Goal: Information Seeking & Learning: Learn about a topic

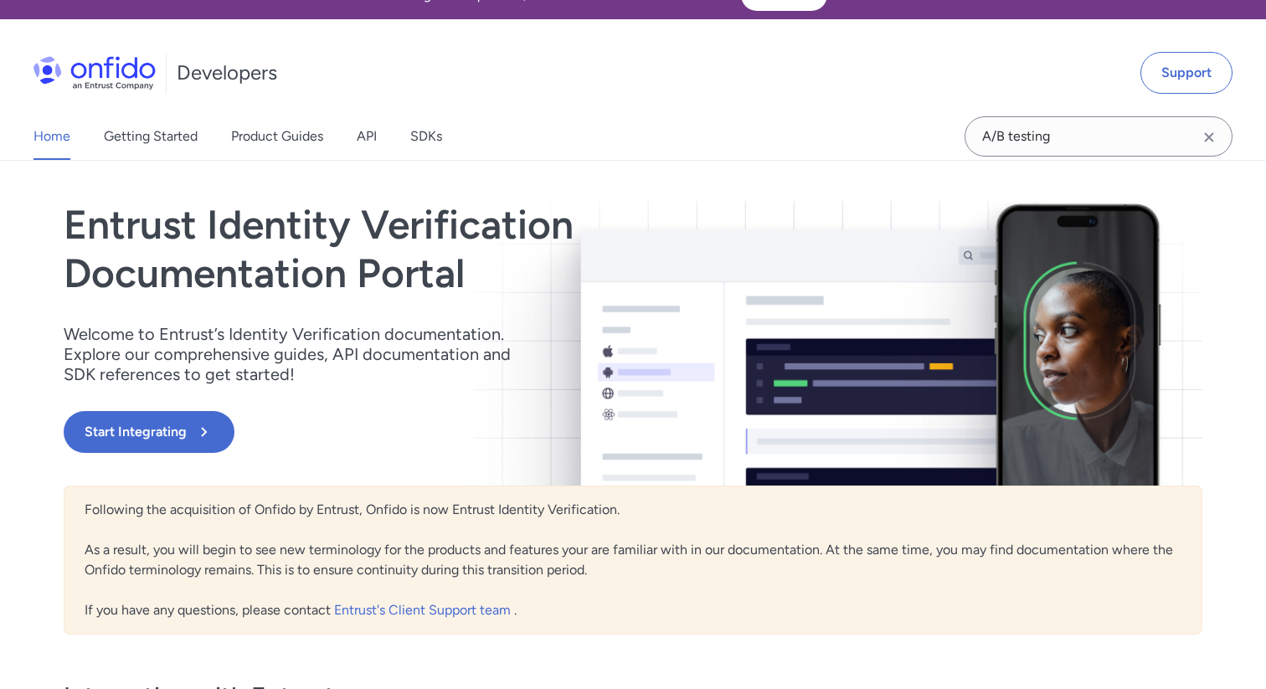
scroll to position [36, 0]
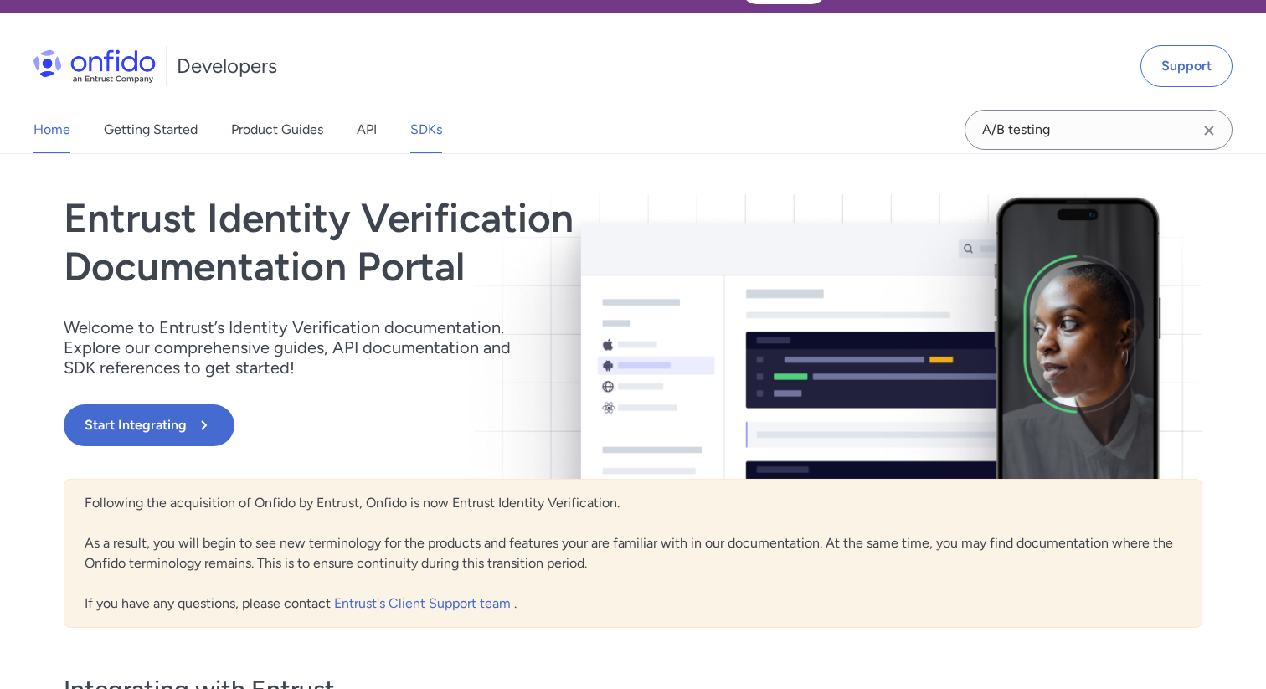
click at [434, 120] on link "SDKs" at bounding box center [426, 129] width 32 height 47
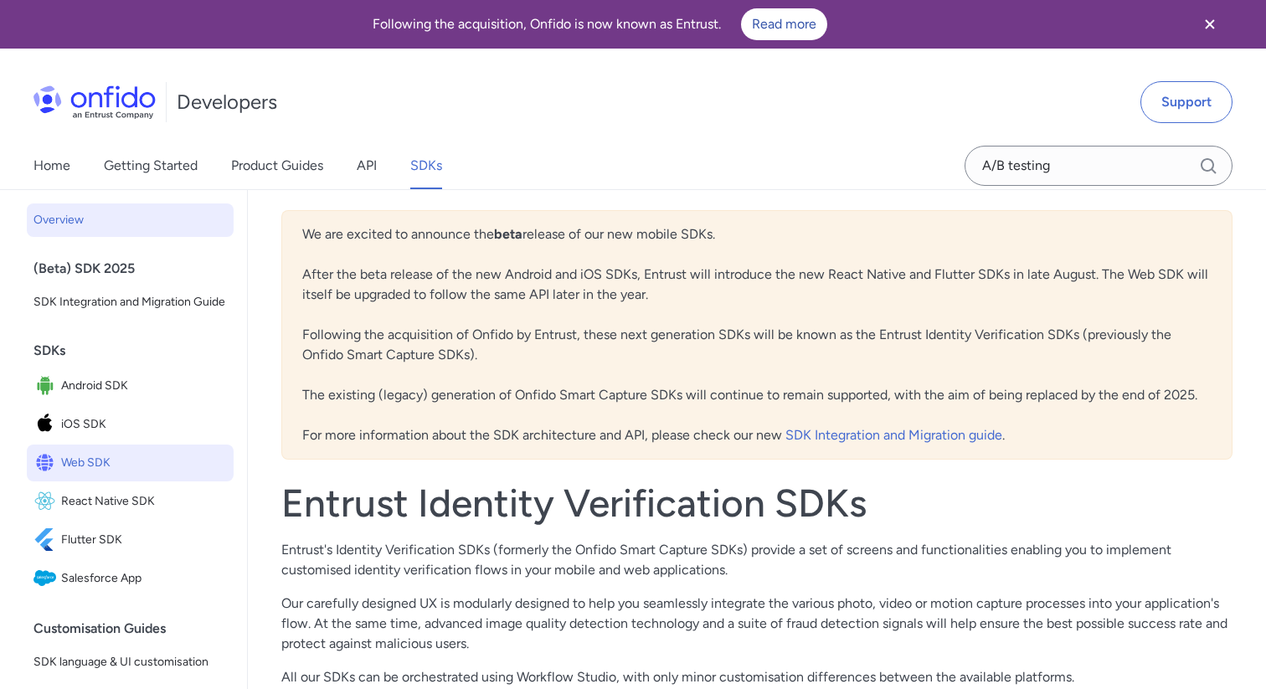
click at [86, 462] on span "Web SDK" at bounding box center [144, 462] width 166 height 23
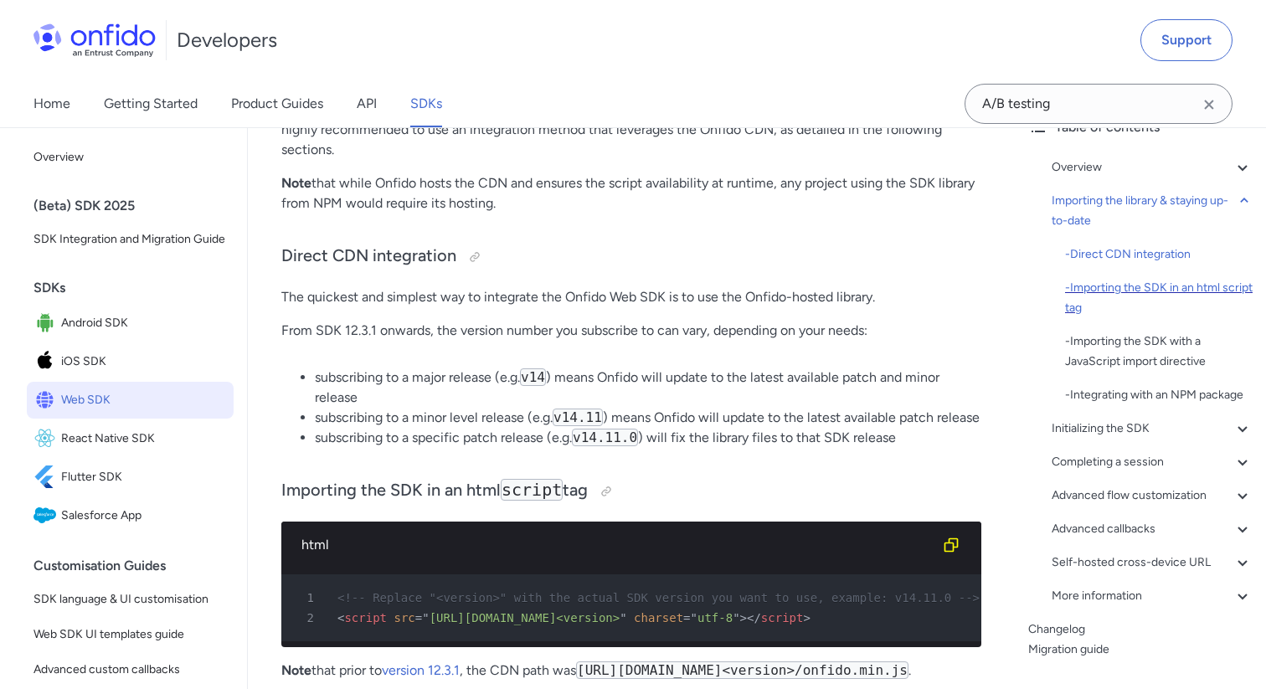
scroll to position [135, 0]
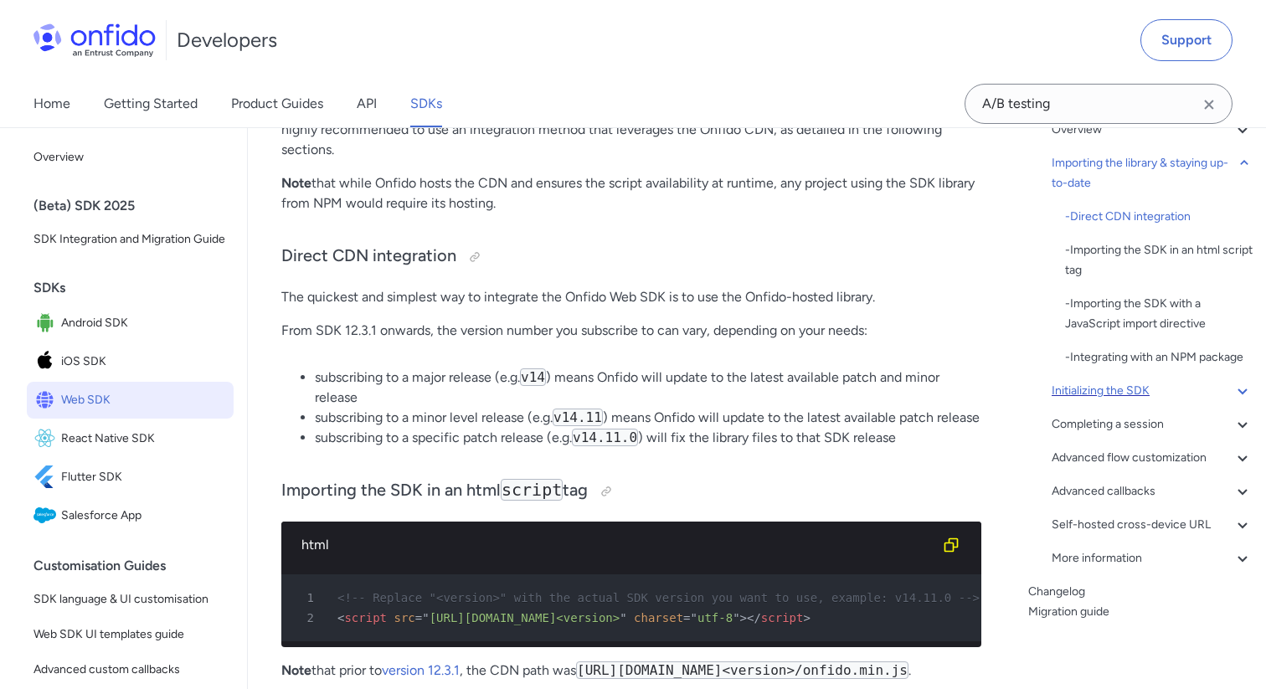
click at [1096, 388] on div "Initializing the SDK" at bounding box center [1152, 391] width 201 height 20
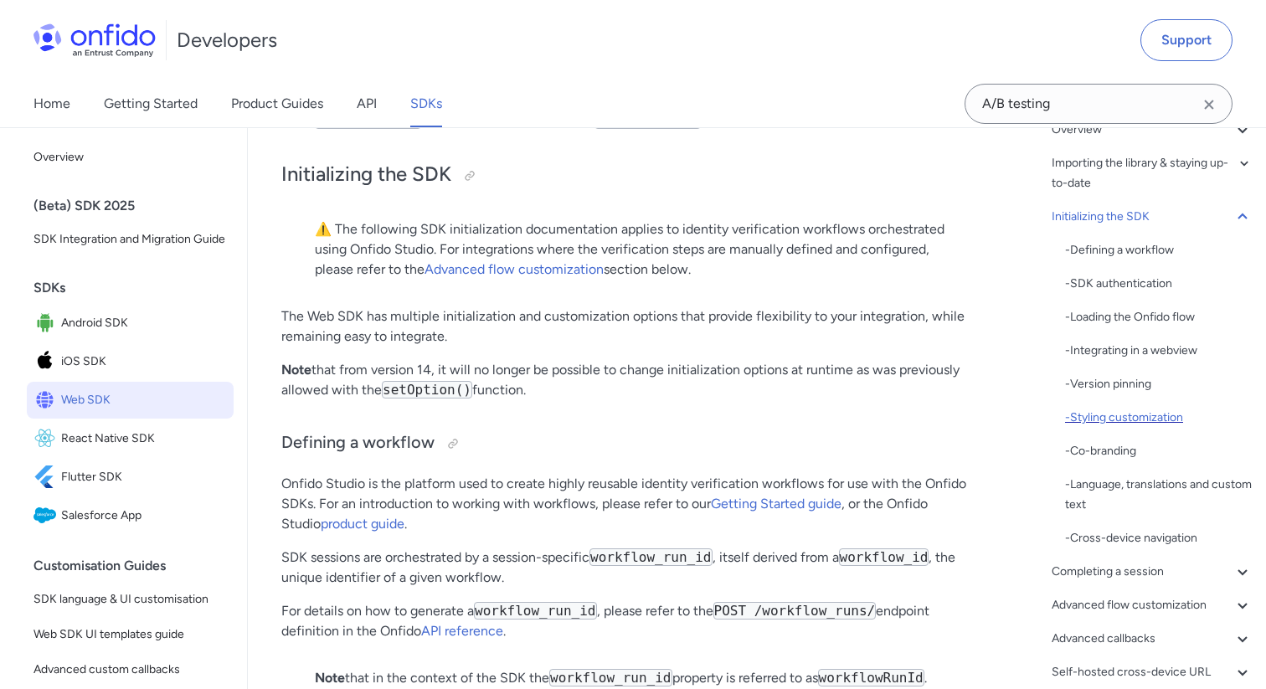
click at [1121, 417] on div "- Styling customization" at bounding box center [1159, 418] width 188 height 20
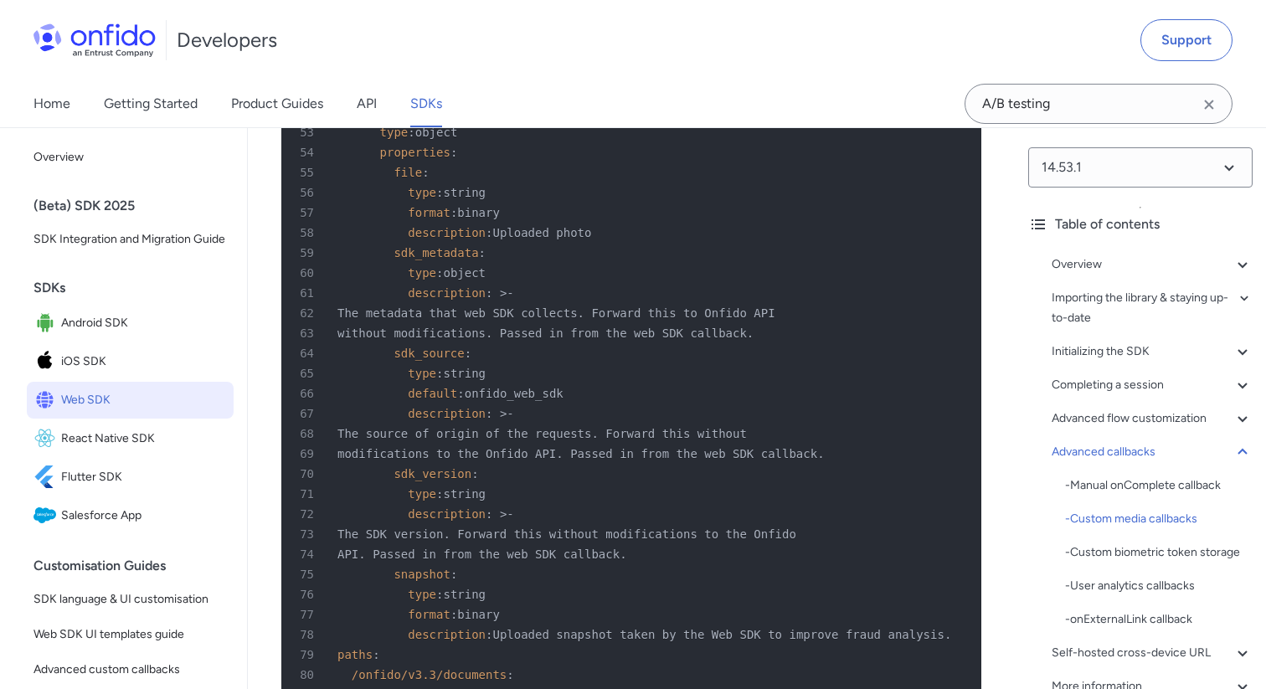
scroll to position [35379, 0]
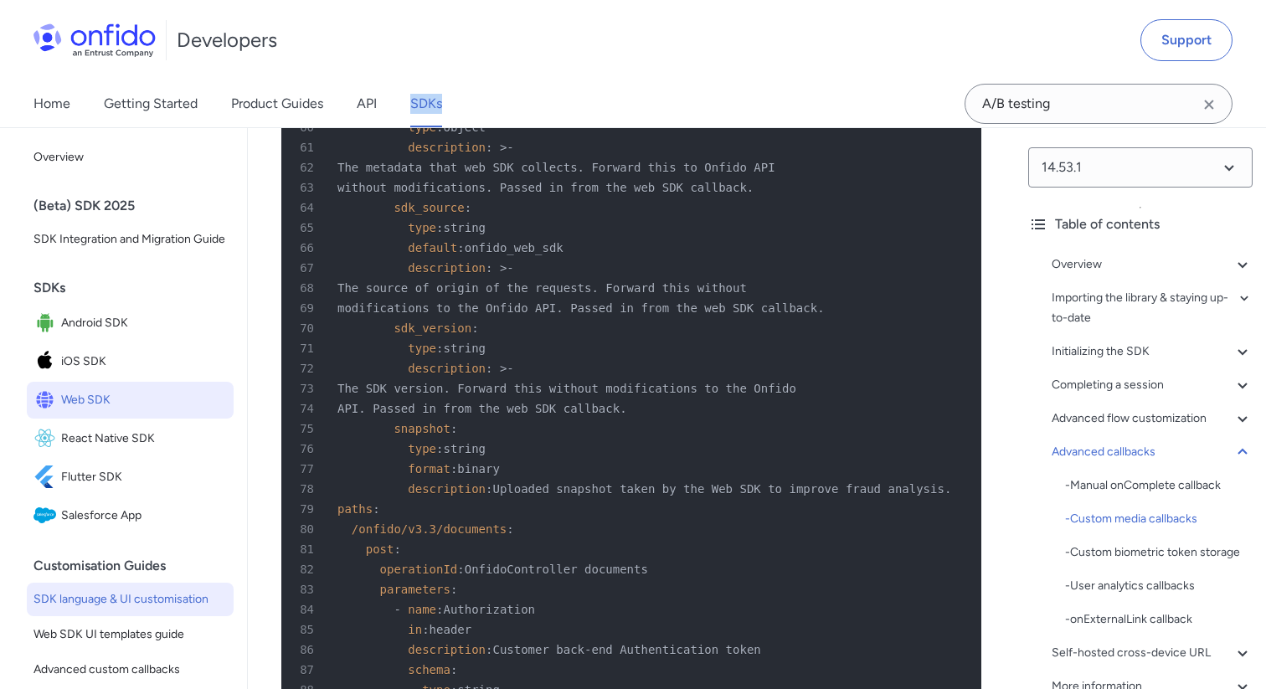
click at [95, 601] on span "SDK language & UI customisation" at bounding box center [130, 600] width 193 height 20
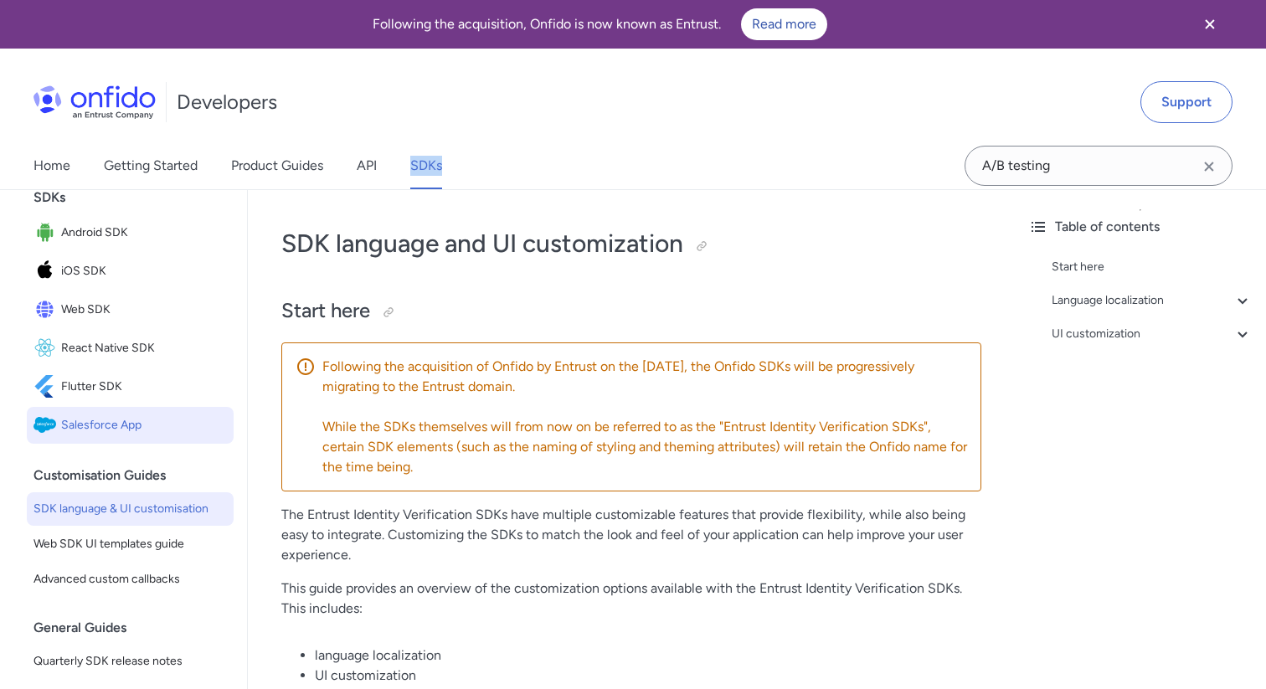
scroll to position [219, 0]
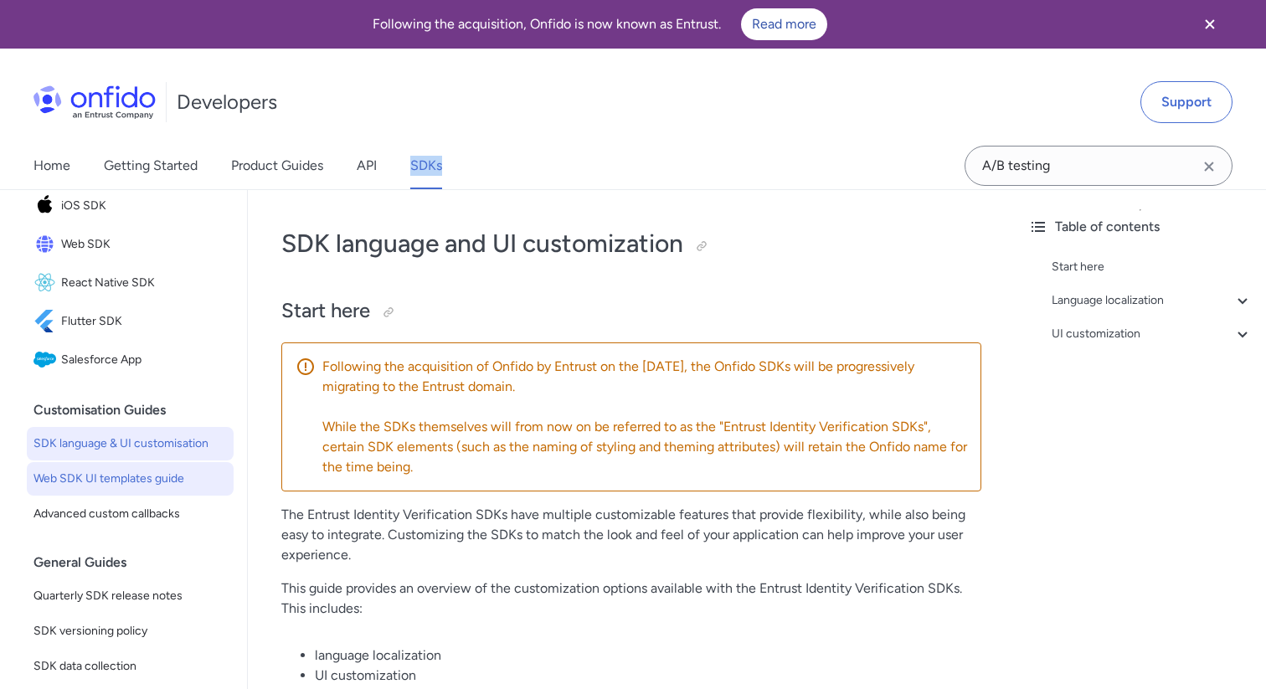
click at [142, 480] on span "Web SDK UI templates guide" at bounding box center [130, 479] width 193 height 20
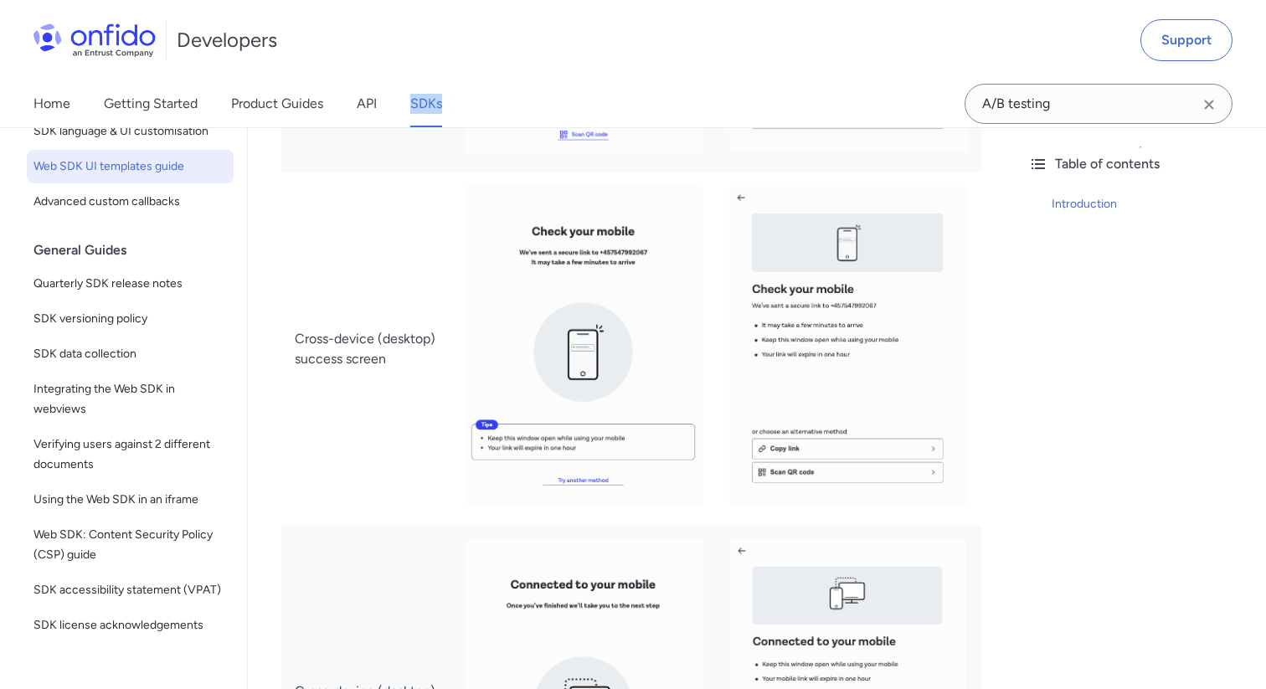
scroll to position [503, 0]
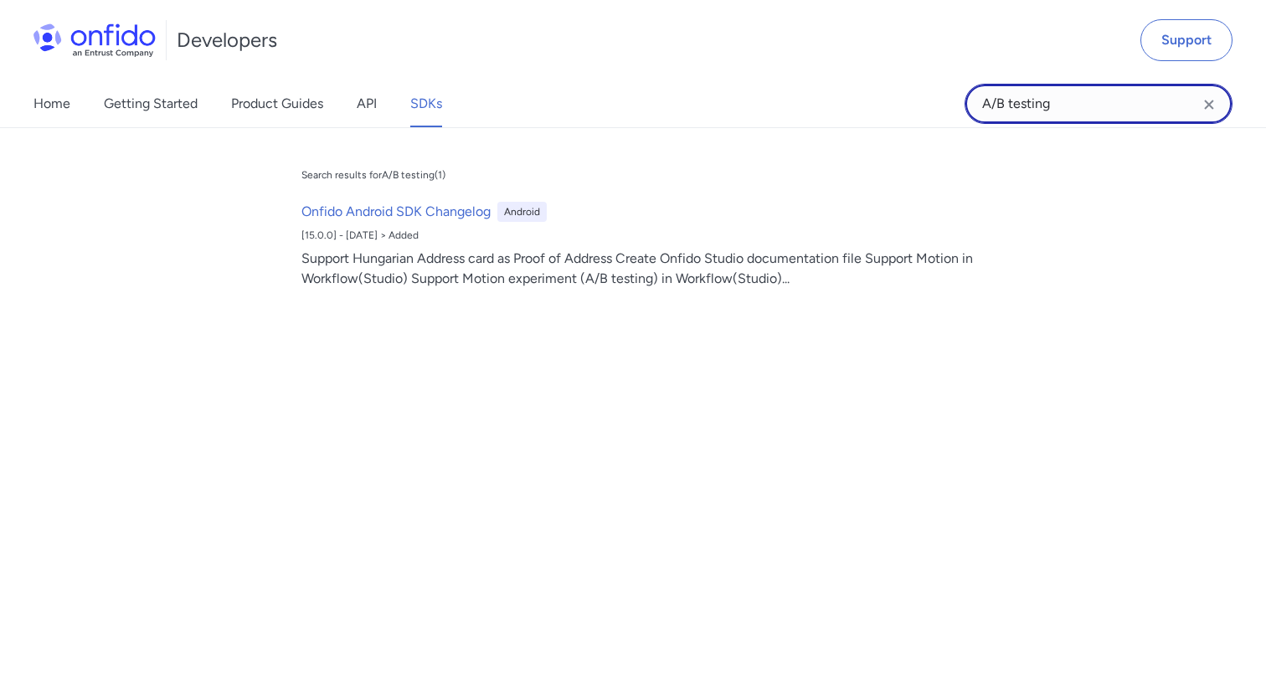
click at [1059, 110] on input "A/B testing" at bounding box center [1099, 104] width 268 height 40
click at [1210, 101] on icon "Clear search field button" at bounding box center [1209, 105] width 20 height 20
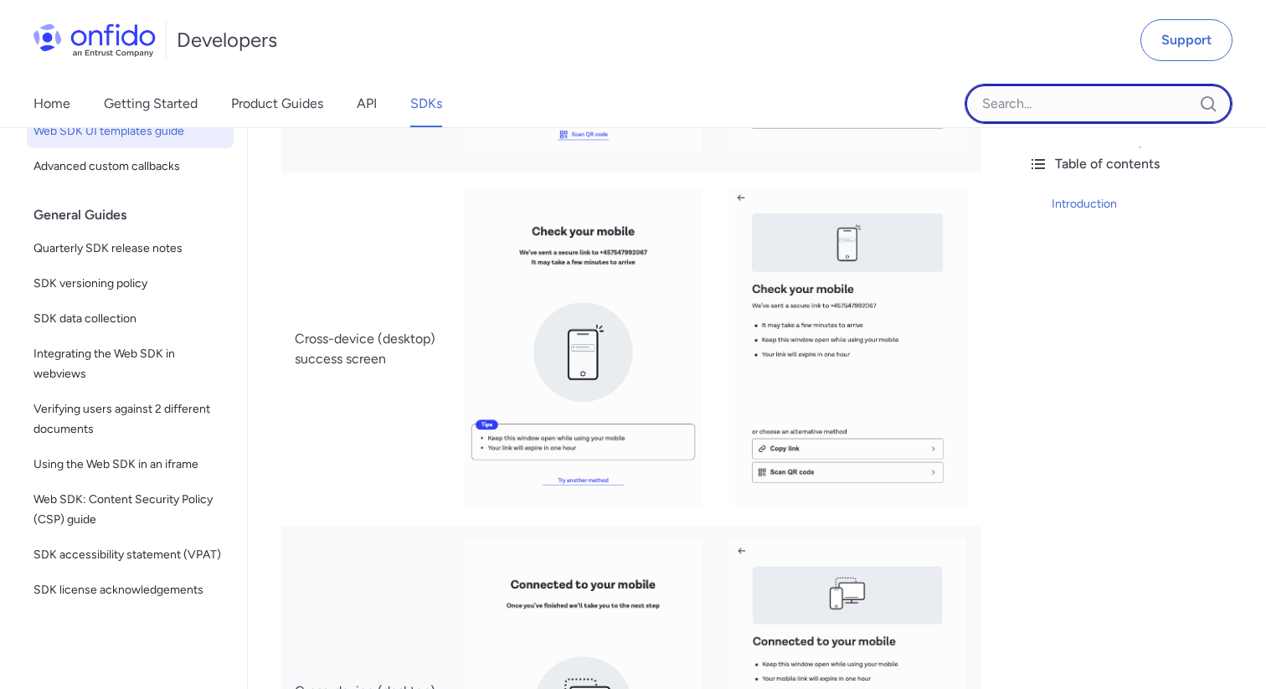
click at [1094, 110] on input "Onfido search input field" at bounding box center [1099, 104] width 268 height 40
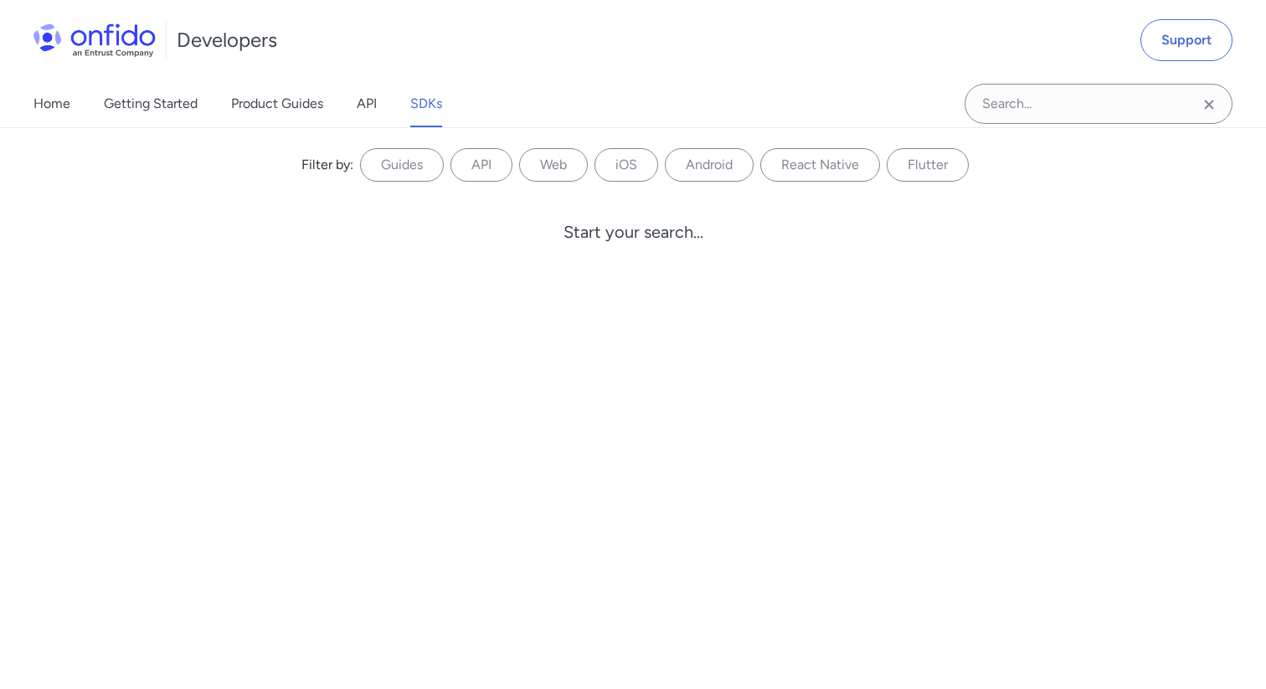
click at [425, 111] on link "SDKs" at bounding box center [426, 103] width 32 height 47
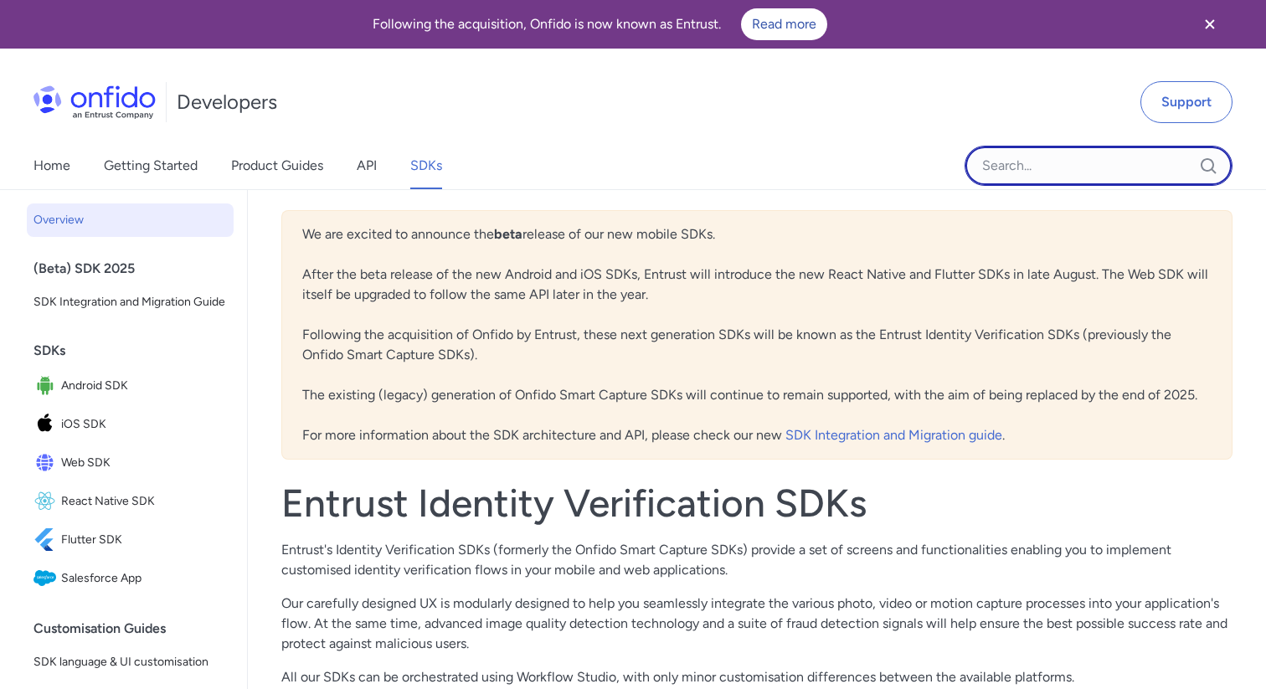
click at [1021, 173] on input "Onfido search input field" at bounding box center [1099, 166] width 268 height 40
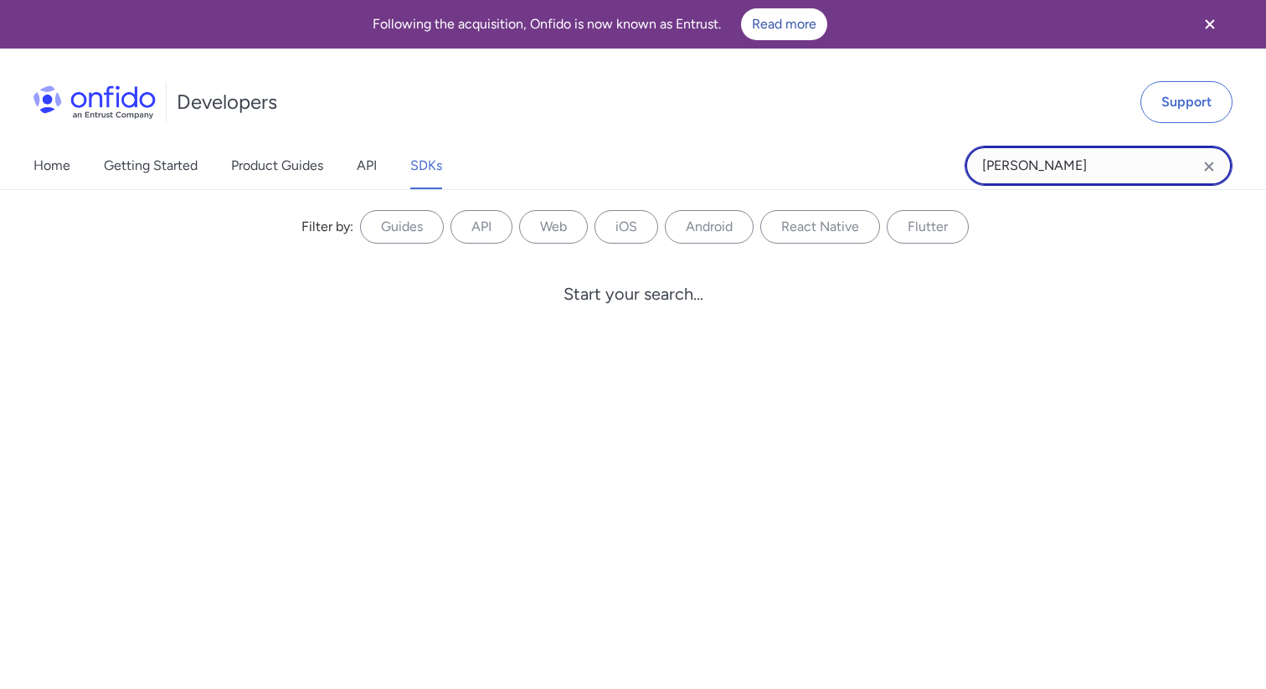
type input "cordova"
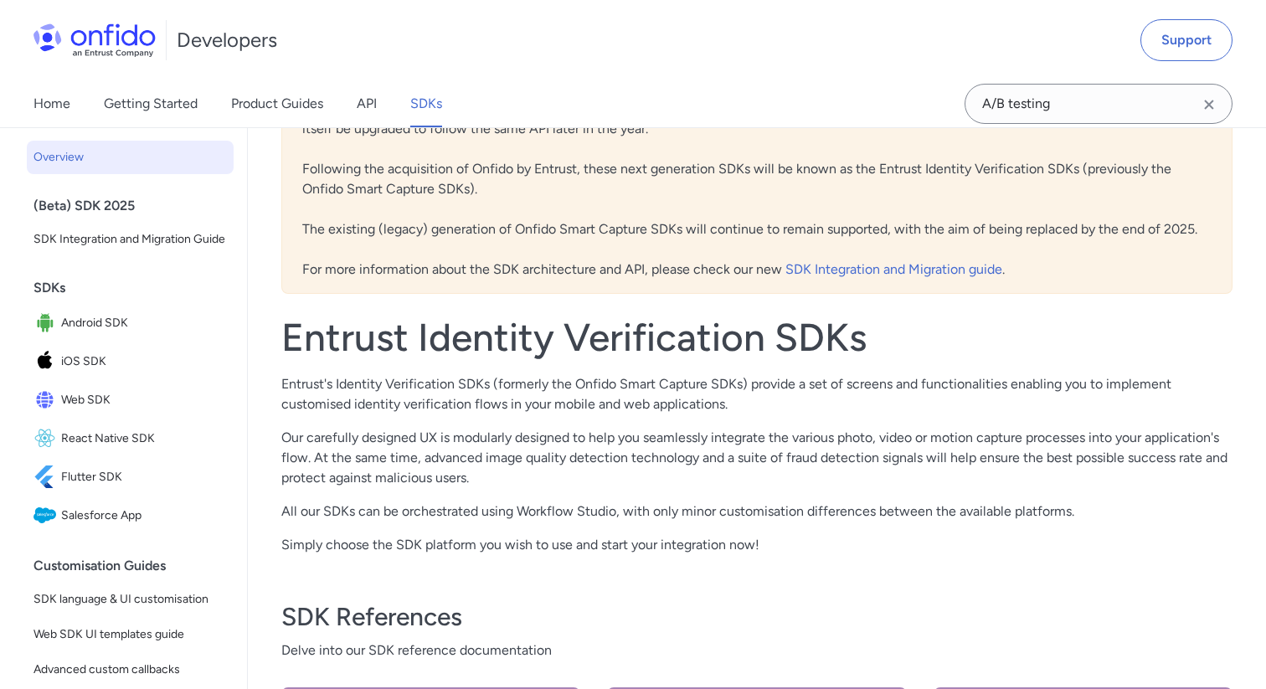
scroll to position [293, 0]
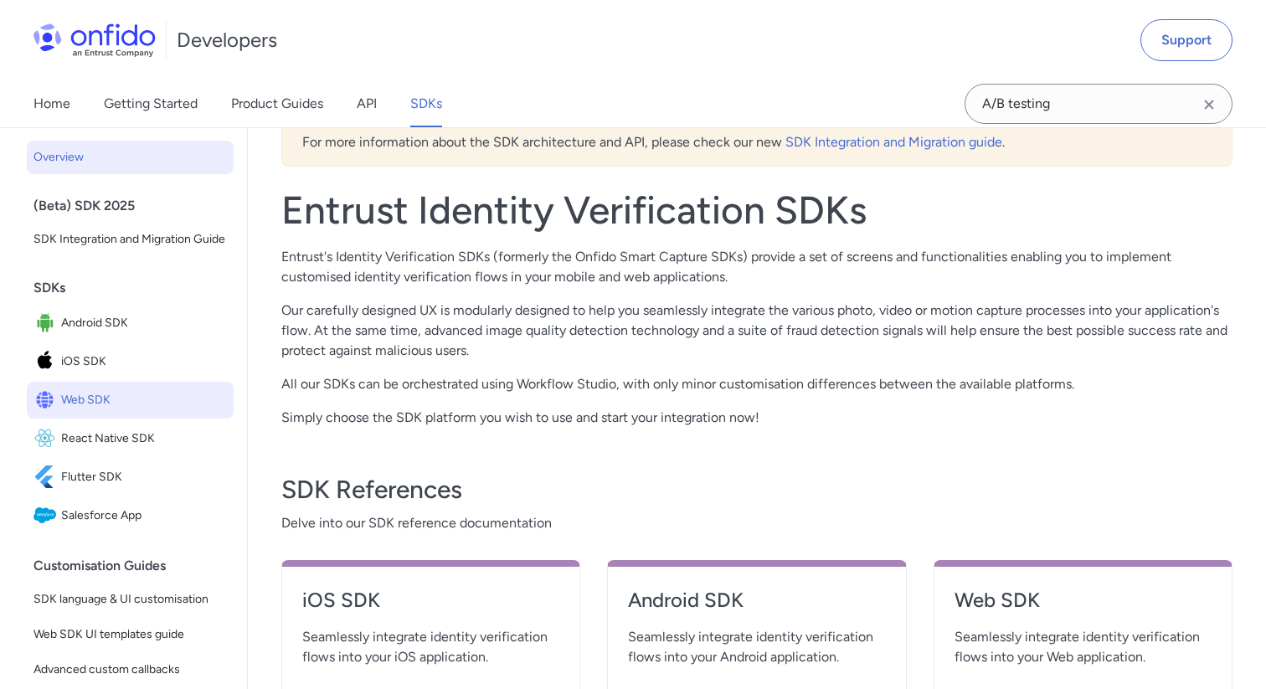
click at [126, 394] on span "Web SDK" at bounding box center [144, 400] width 166 height 23
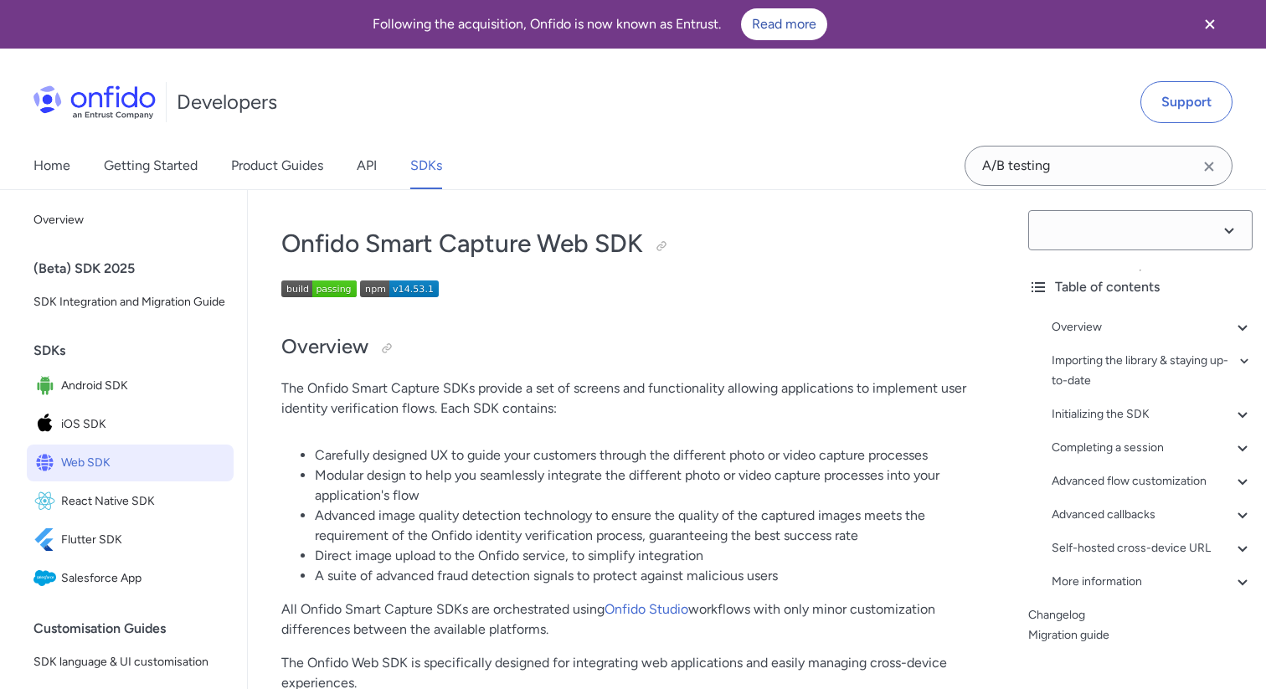
select select "14.53.1"
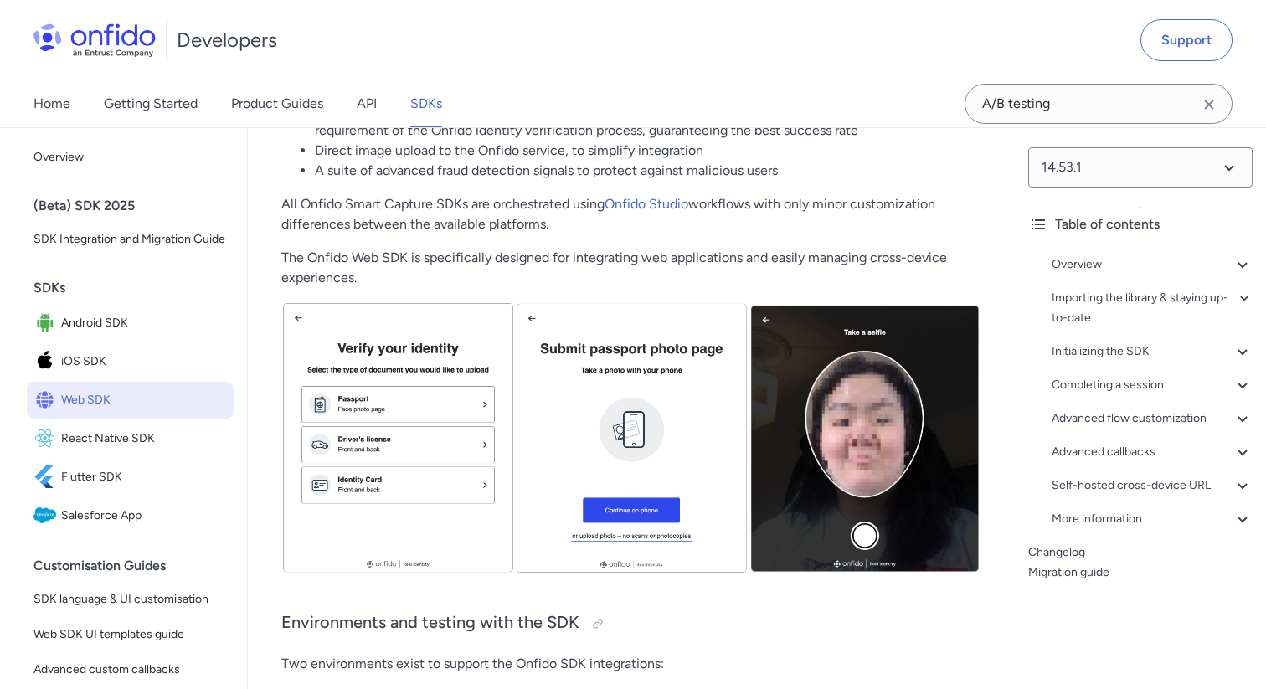
scroll to position [518, 0]
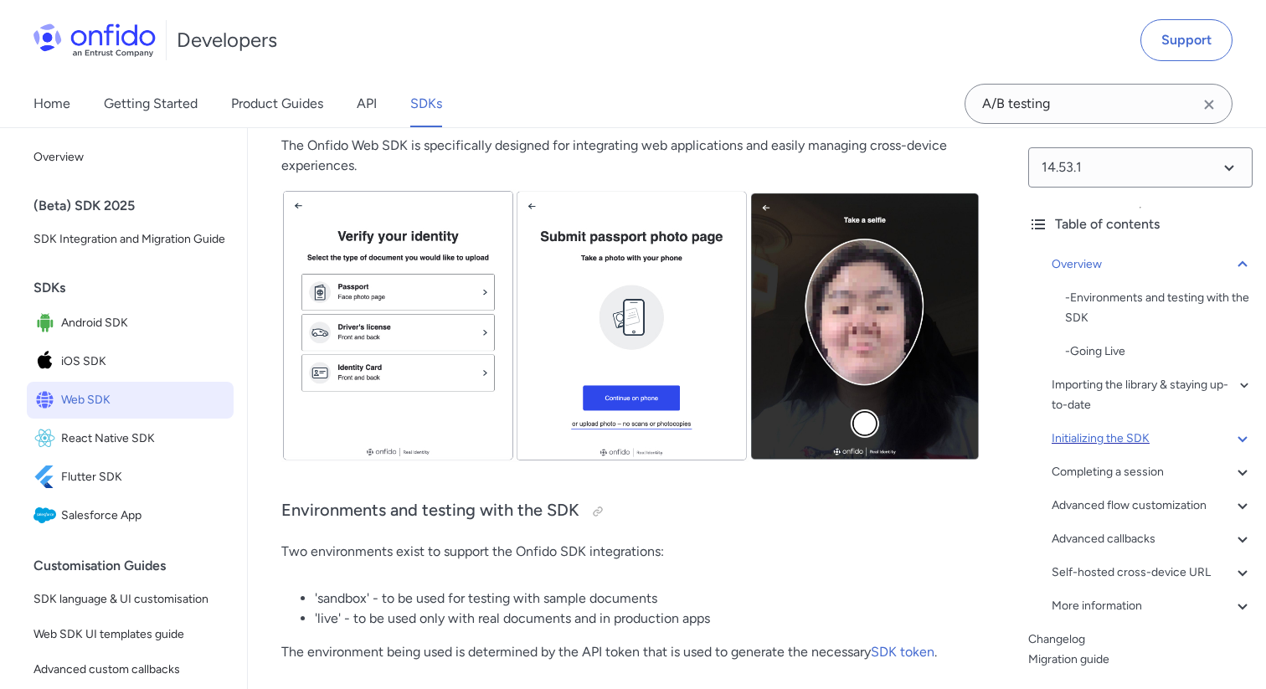
click at [1158, 438] on div "Initializing the SDK" at bounding box center [1152, 439] width 201 height 20
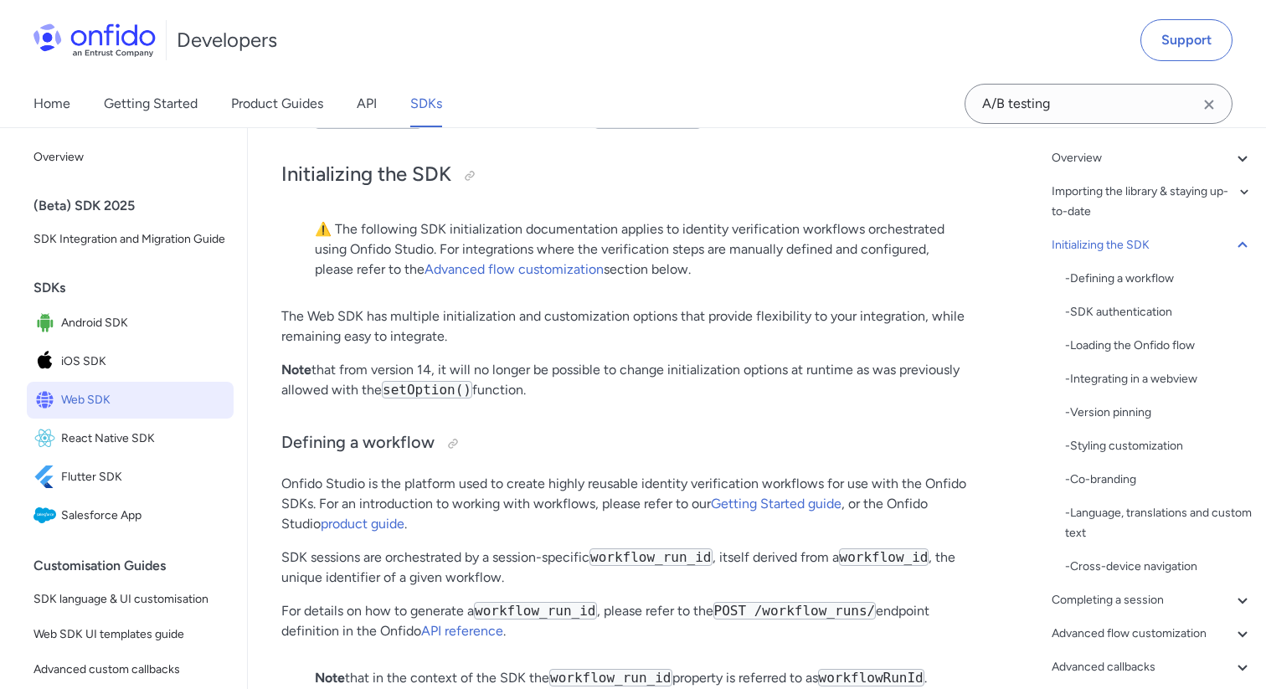
scroll to position [107, 0]
click at [1147, 438] on div "- Styling customization" at bounding box center [1159, 446] width 188 height 20
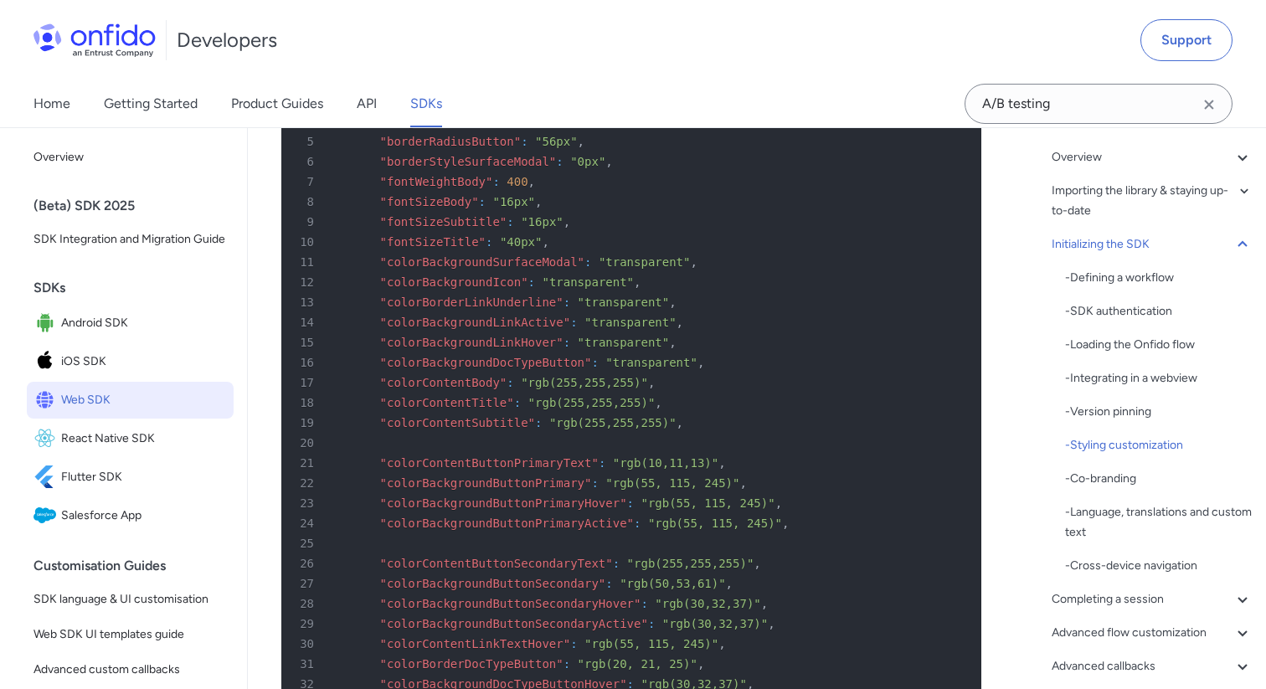
scroll to position [6128, 0]
drag, startPoint x: 388, startPoint y: 345, endPoint x: 562, endPoint y: 343, distance: 174.2
click at [562, 312] on span ""colorBorderLinkUnderline"" at bounding box center [471, 305] width 183 height 13
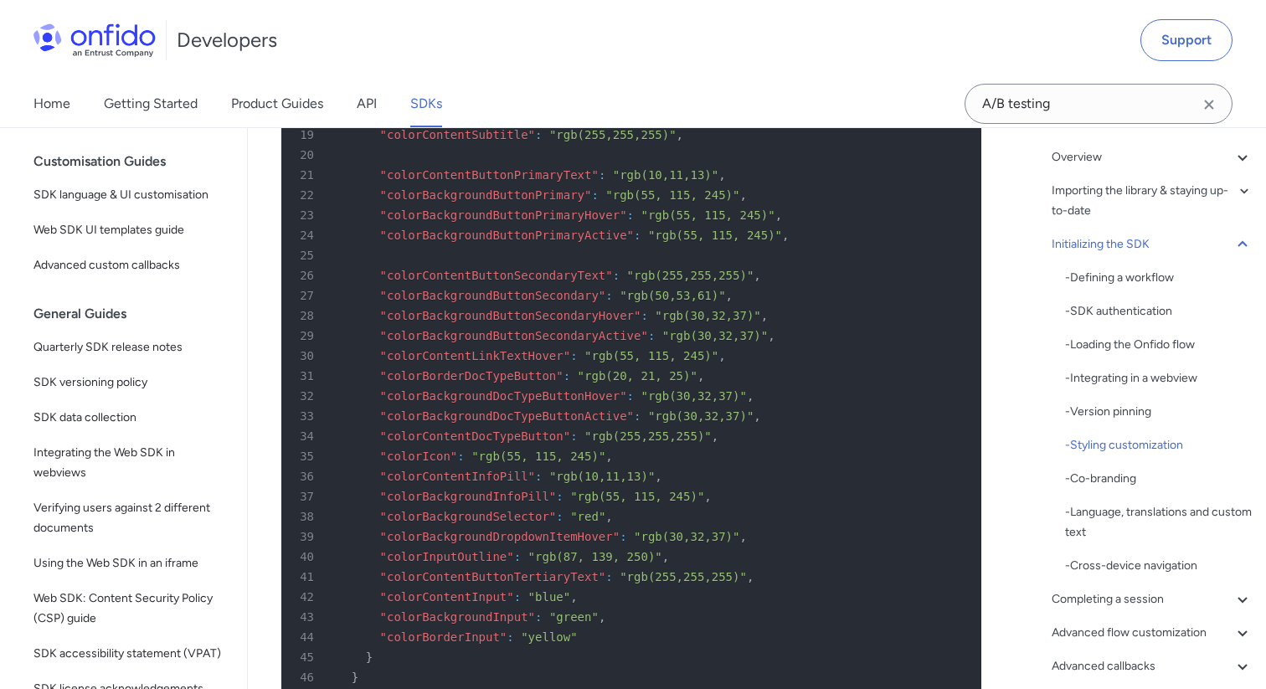
scroll to position [497, 0]
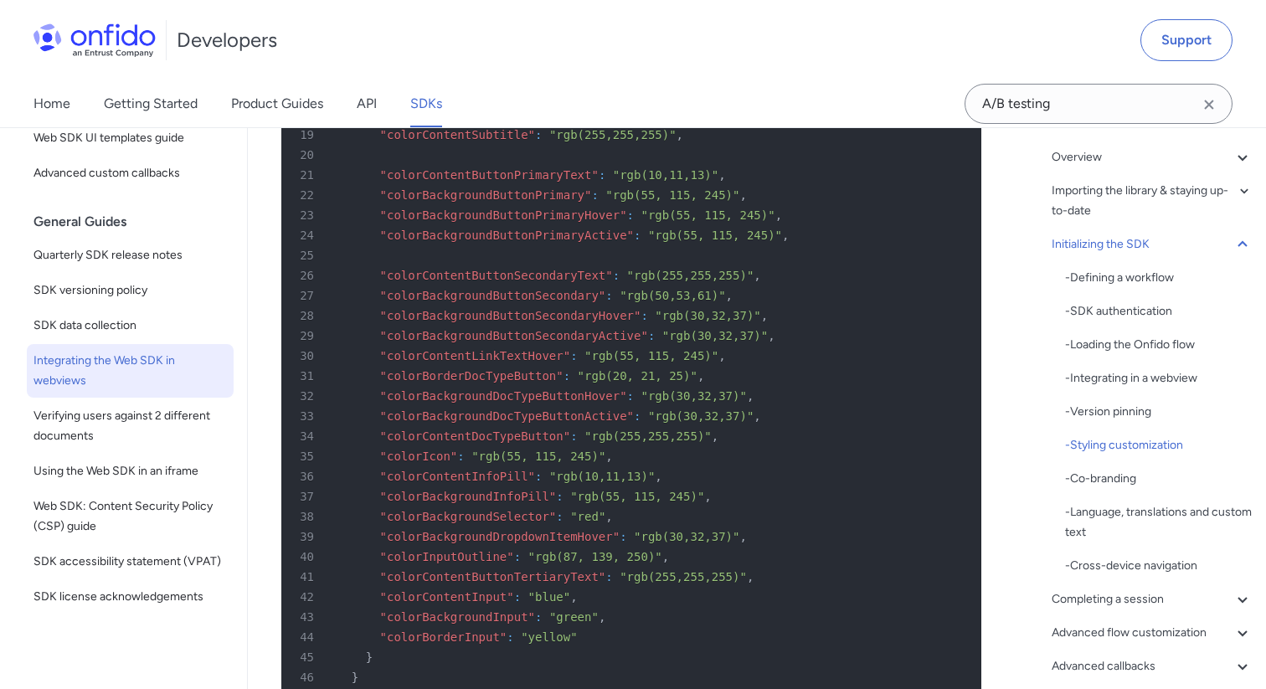
click at [121, 367] on span "Integrating the Web SDK in webviews" at bounding box center [130, 371] width 193 height 40
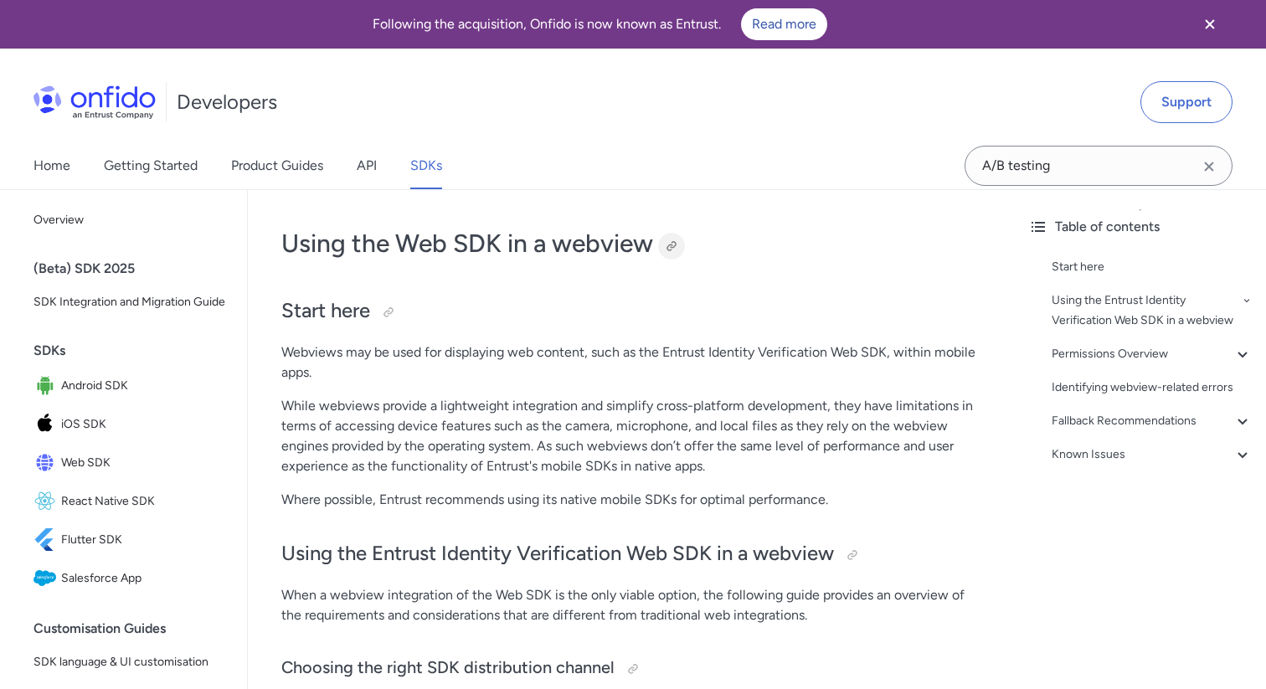
click at [673, 242] on div at bounding box center [671, 246] width 13 height 13
click at [260, 171] on link "Product Guides" at bounding box center [277, 165] width 92 height 47
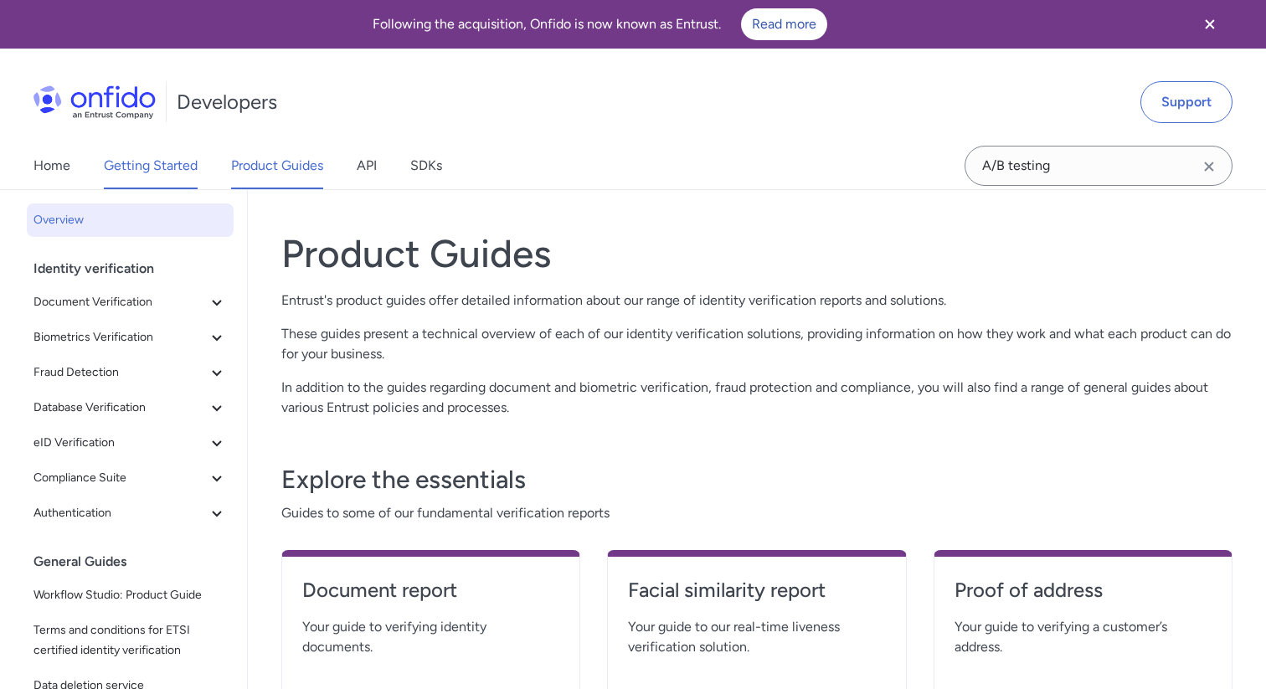
click at [173, 168] on link "Getting Started" at bounding box center [151, 165] width 94 height 47
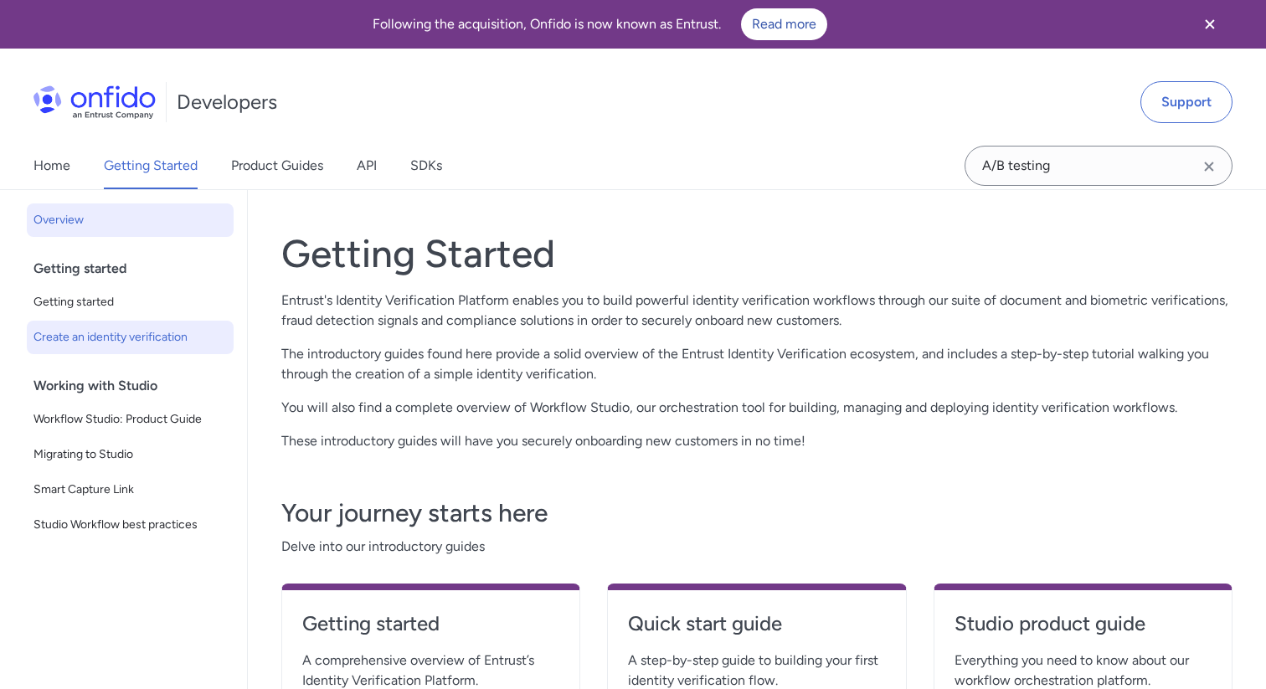
click at [121, 338] on span "Create an identity verification" at bounding box center [130, 338] width 193 height 20
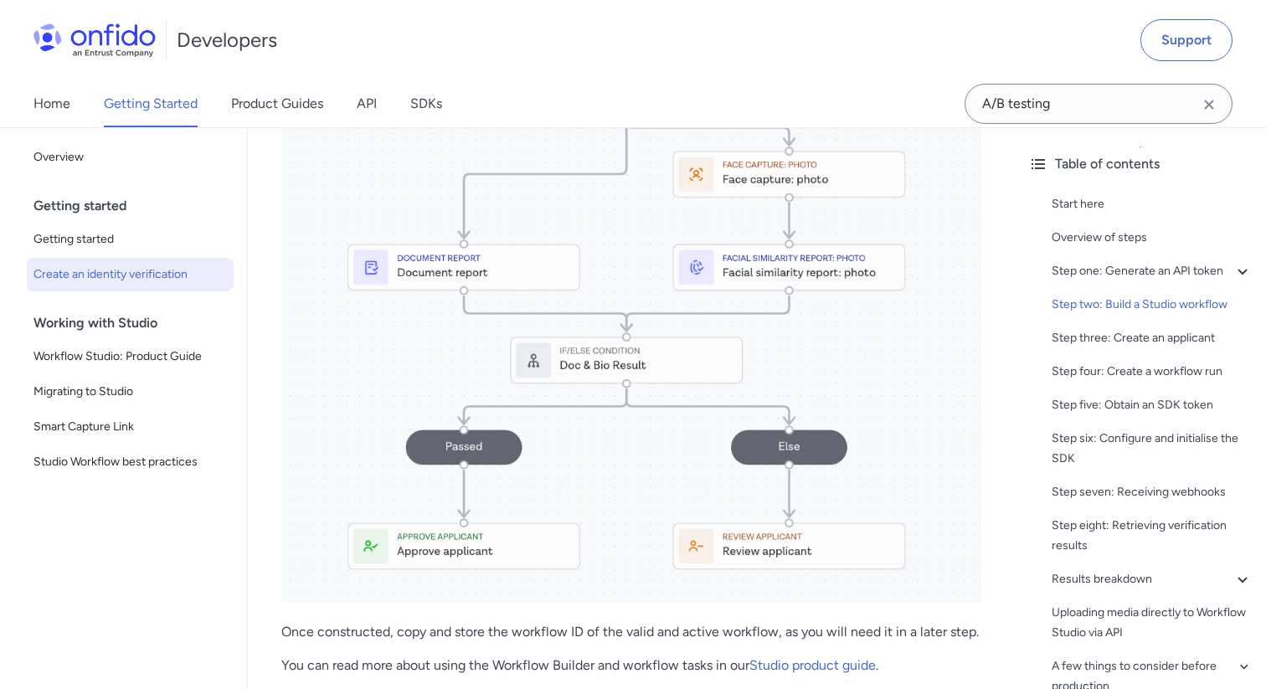
scroll to position [2589, 0]
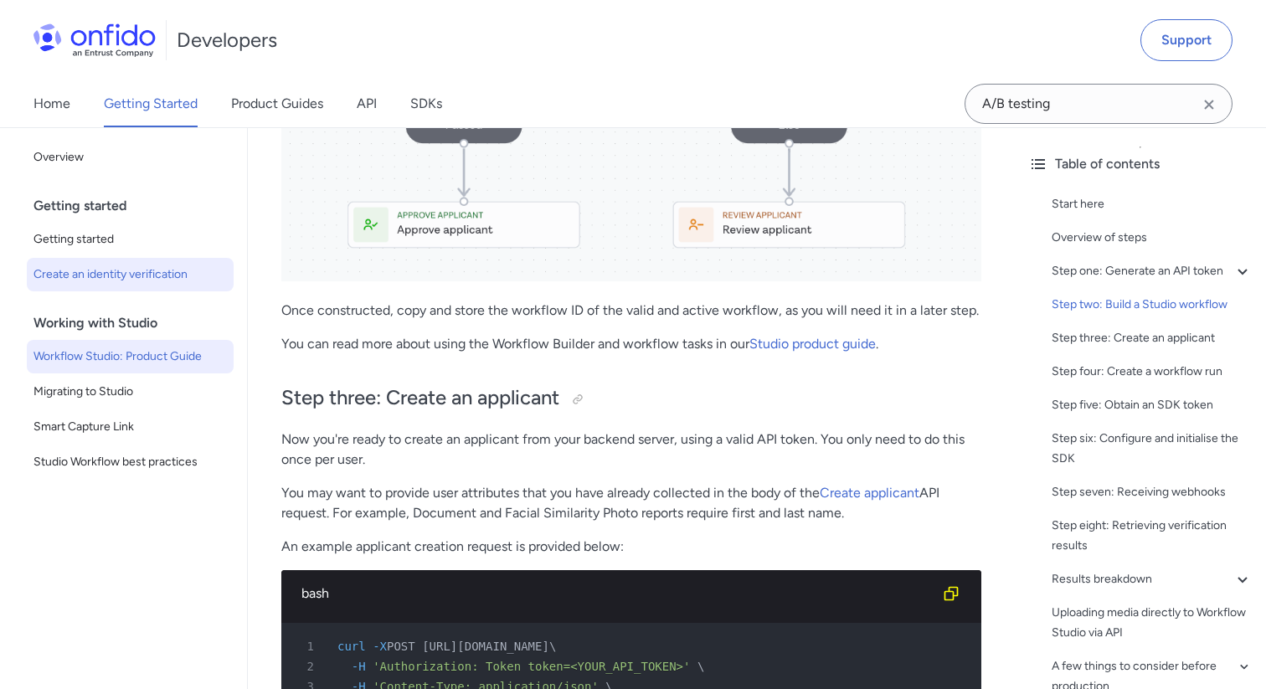
click at [146, 361] on span "Workflow Studio: Product Guide" at bounding box center [130, 357] width 193 height 20
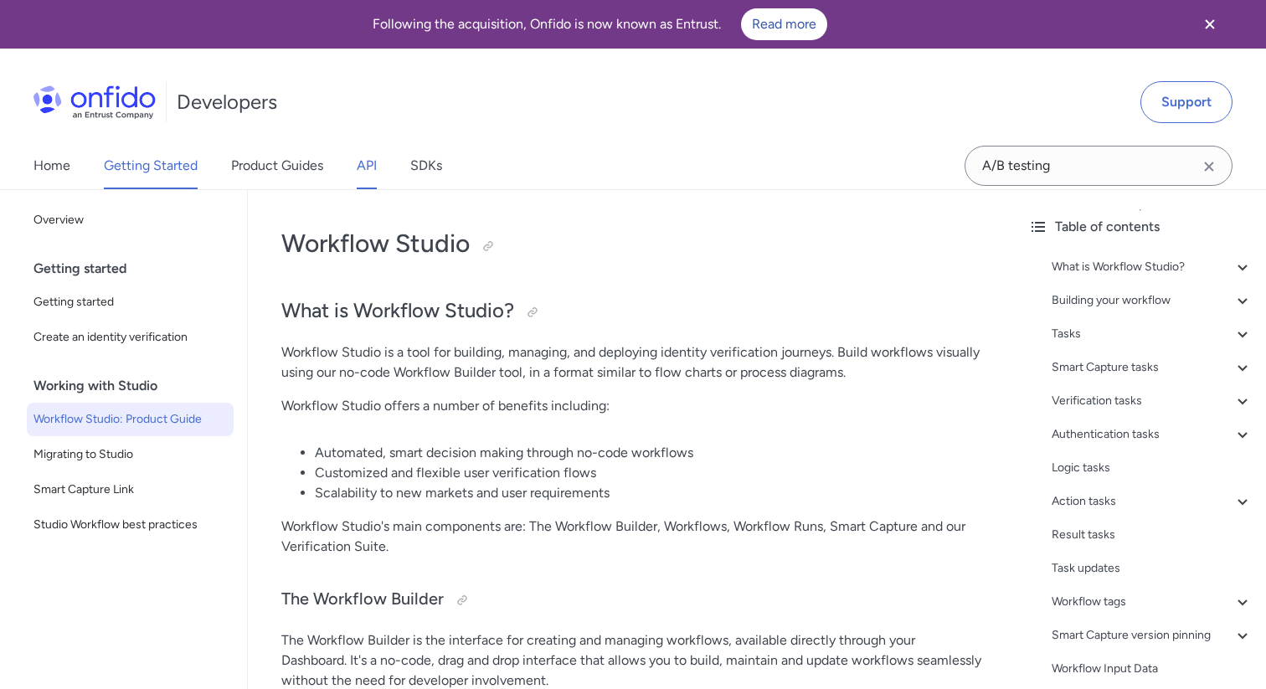
click at [368, 163] on link "API" at bounding box center [367, 165] width 20 height 47
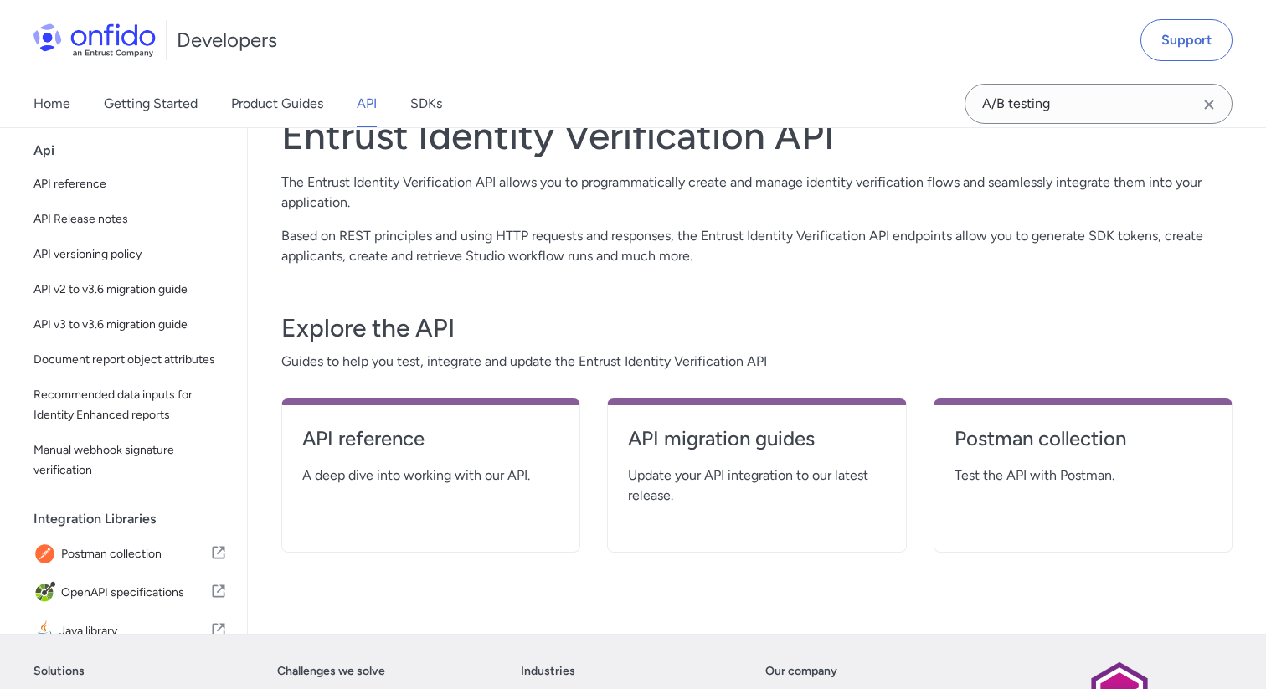
scroll to position [232, 0]
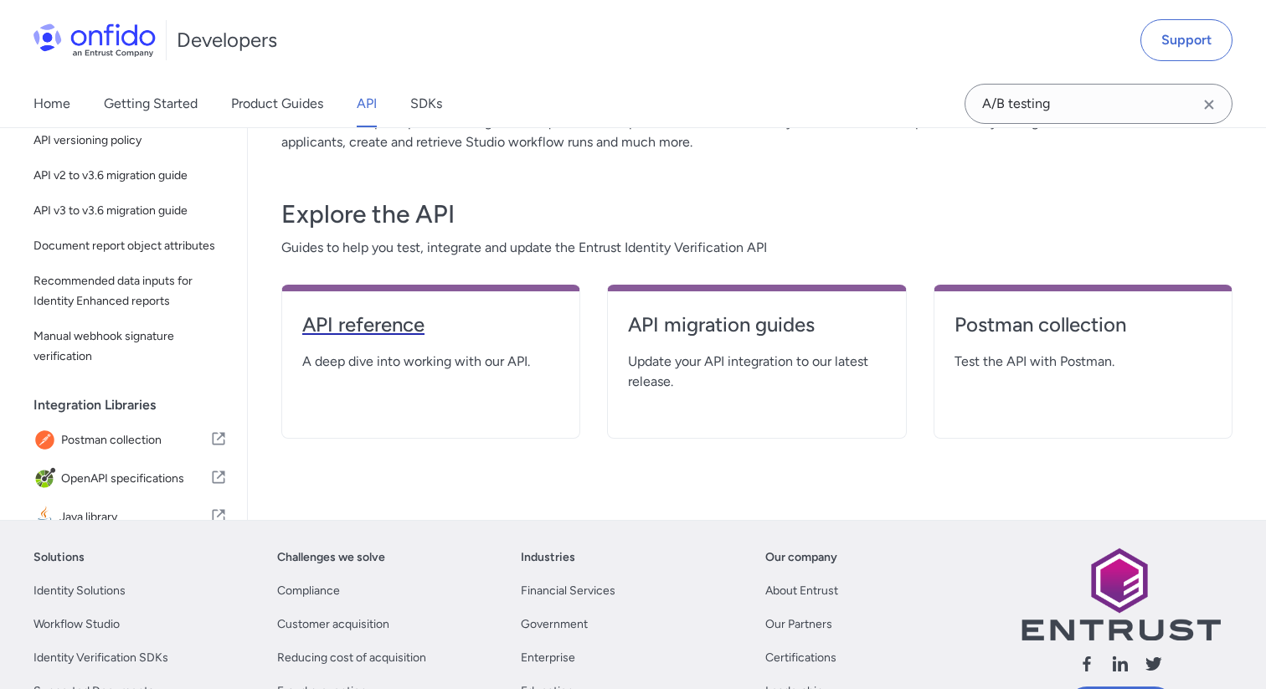
click at [374, 328] on h4 "API reference" at bounding box center [430, 325] width 257 height 27
select select "http"
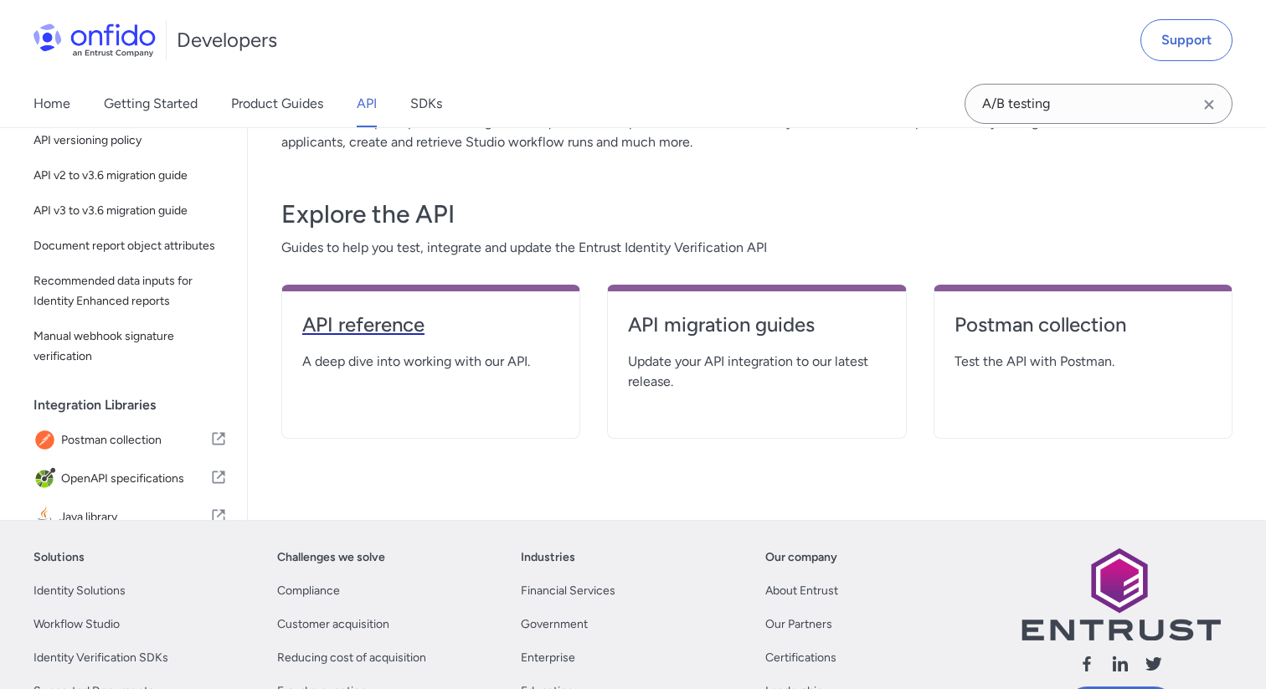
select select "http"
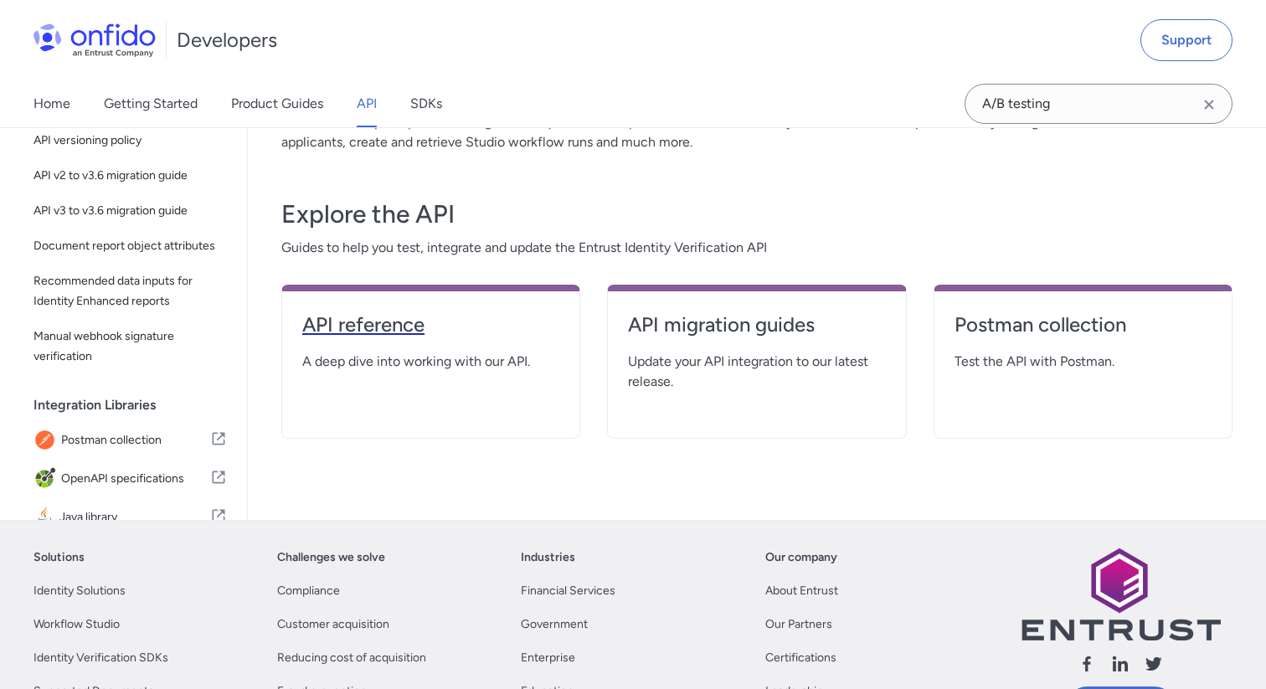
select select "http"
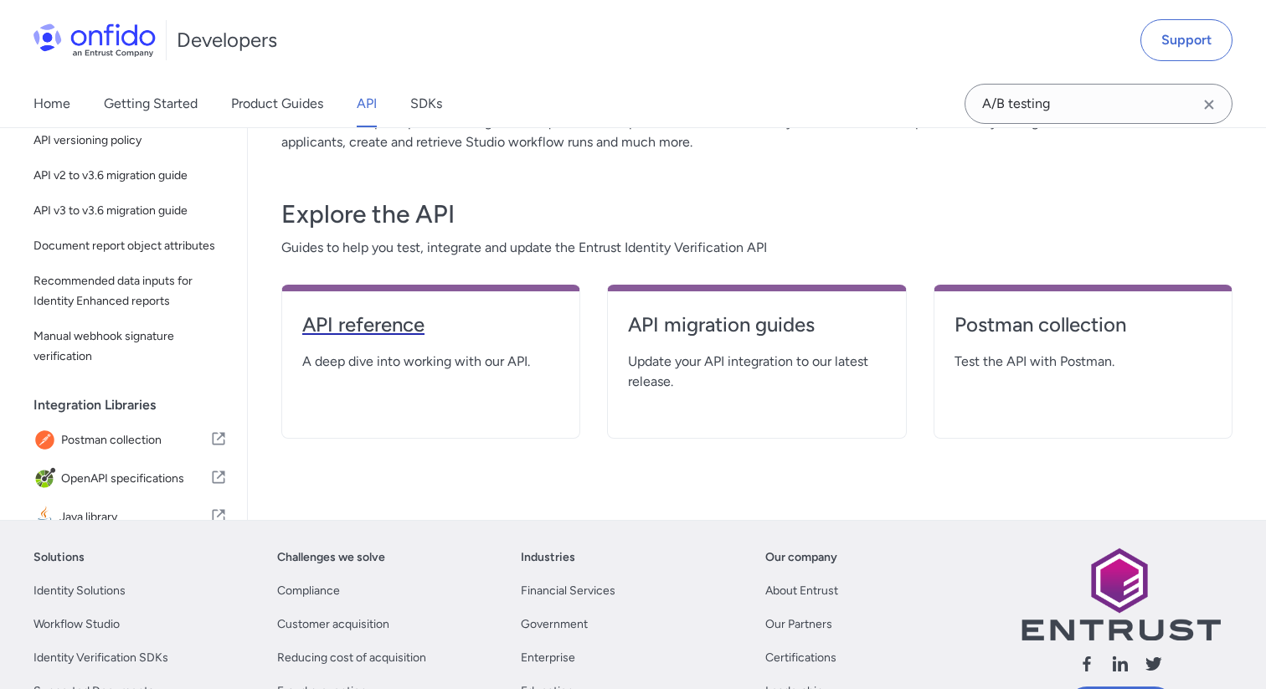
select select "http"
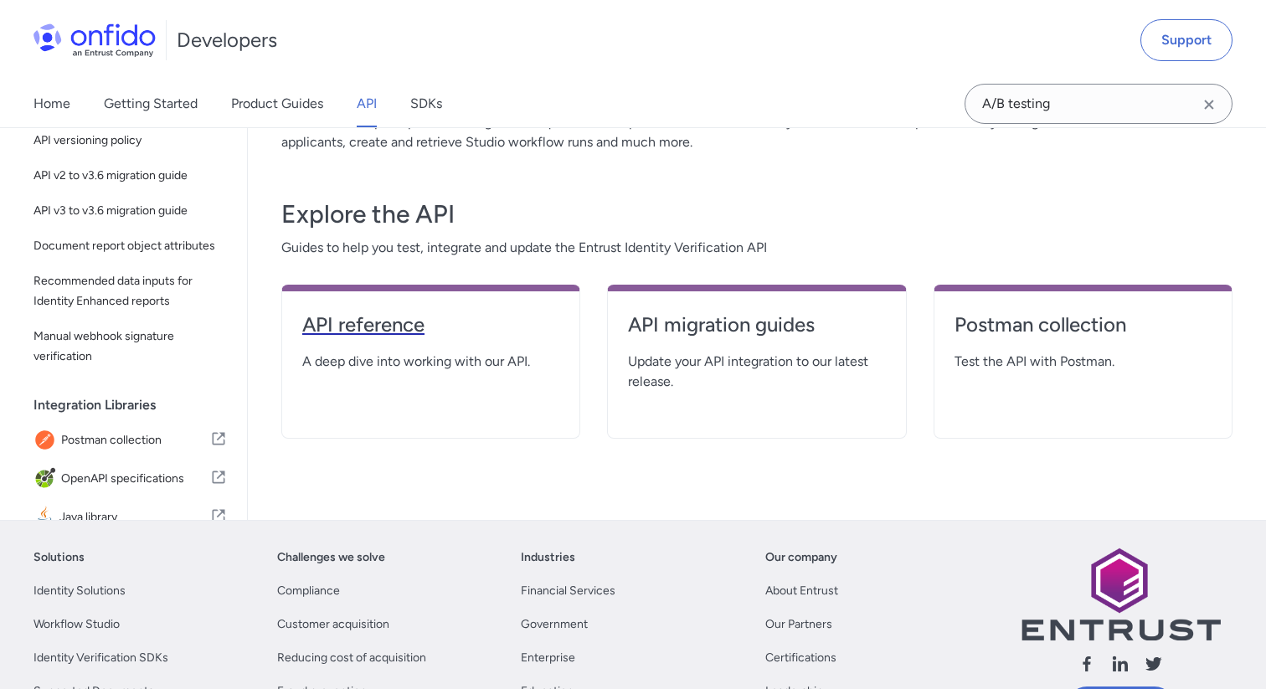
select select "http"
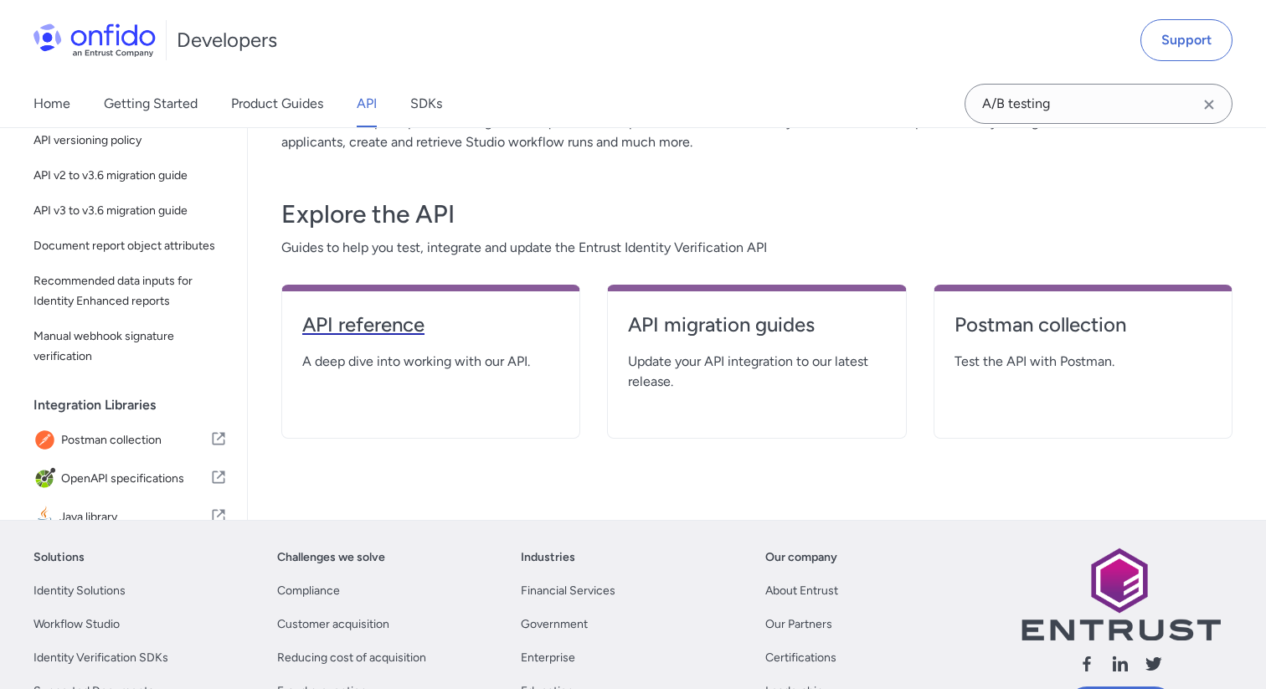
select select "http"
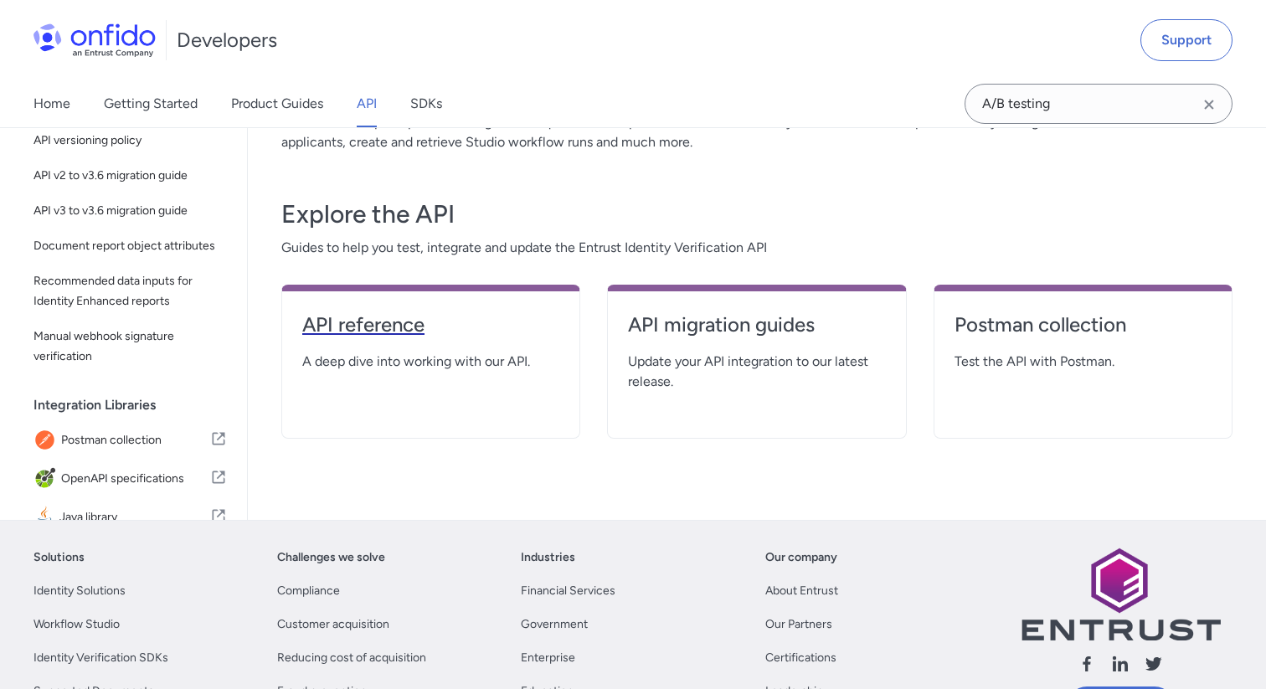
select select "http"
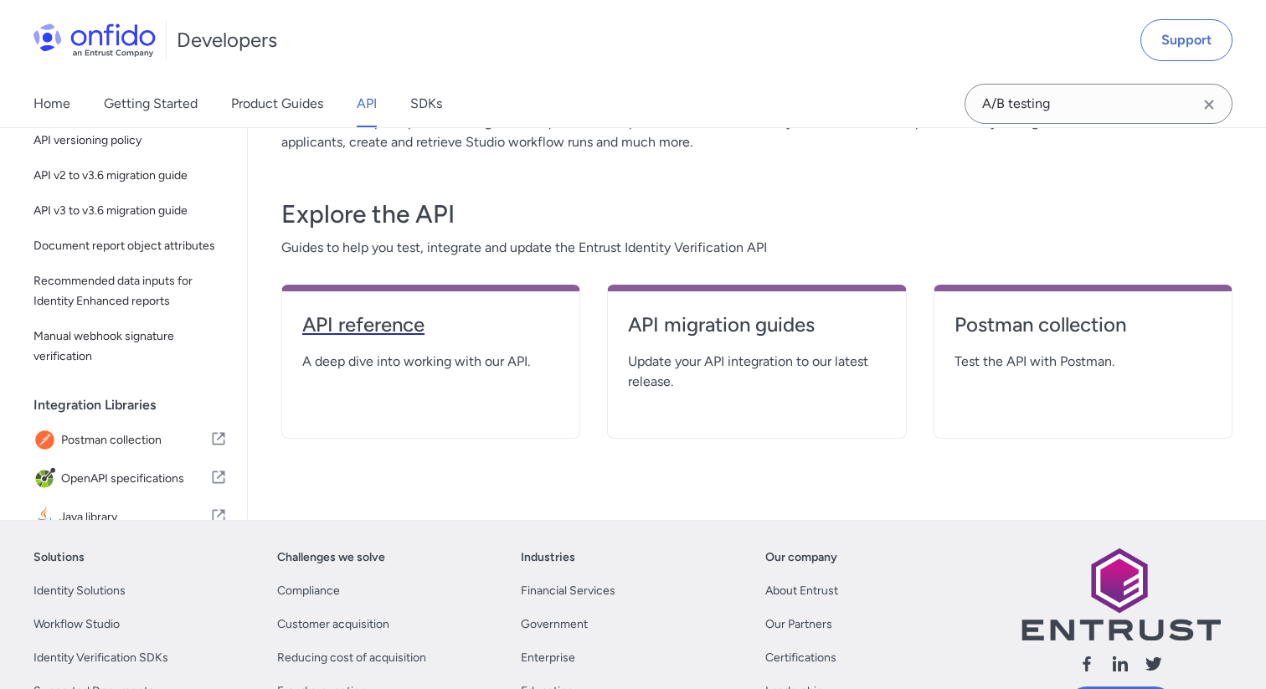
select select "http"
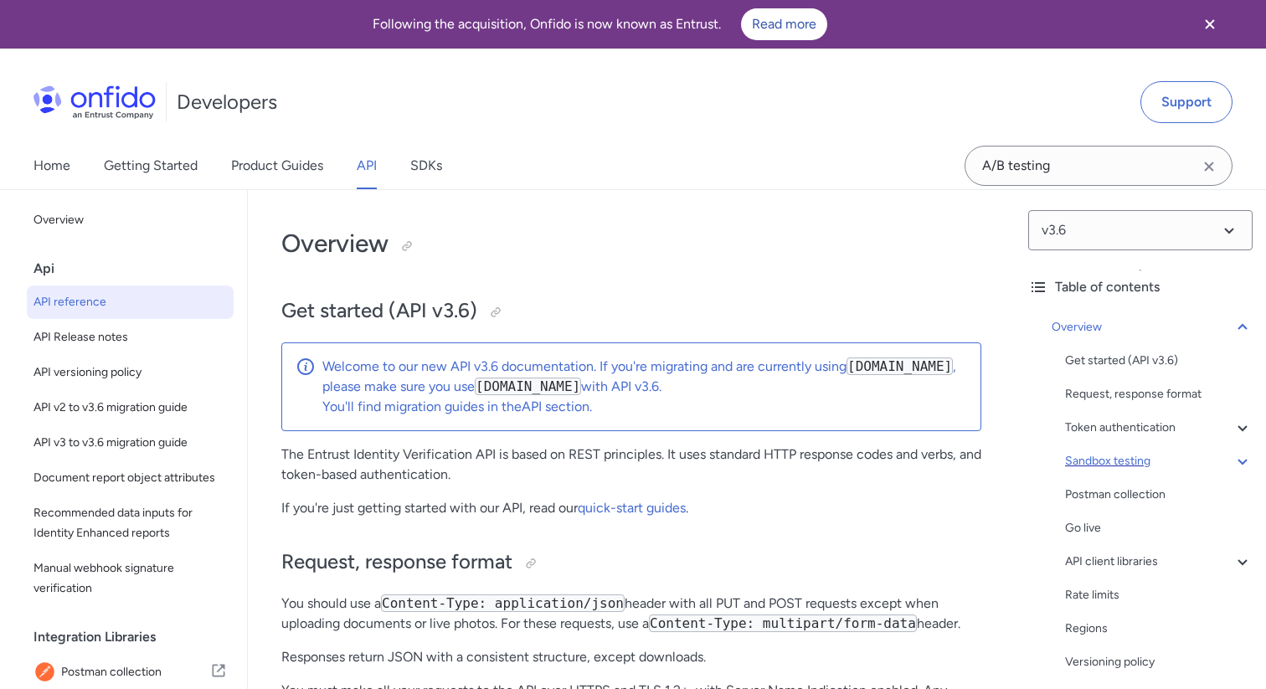
click at [1117, 462] on div "Sandbox testing" at bounding box center [1159, 461] width 188 height 20
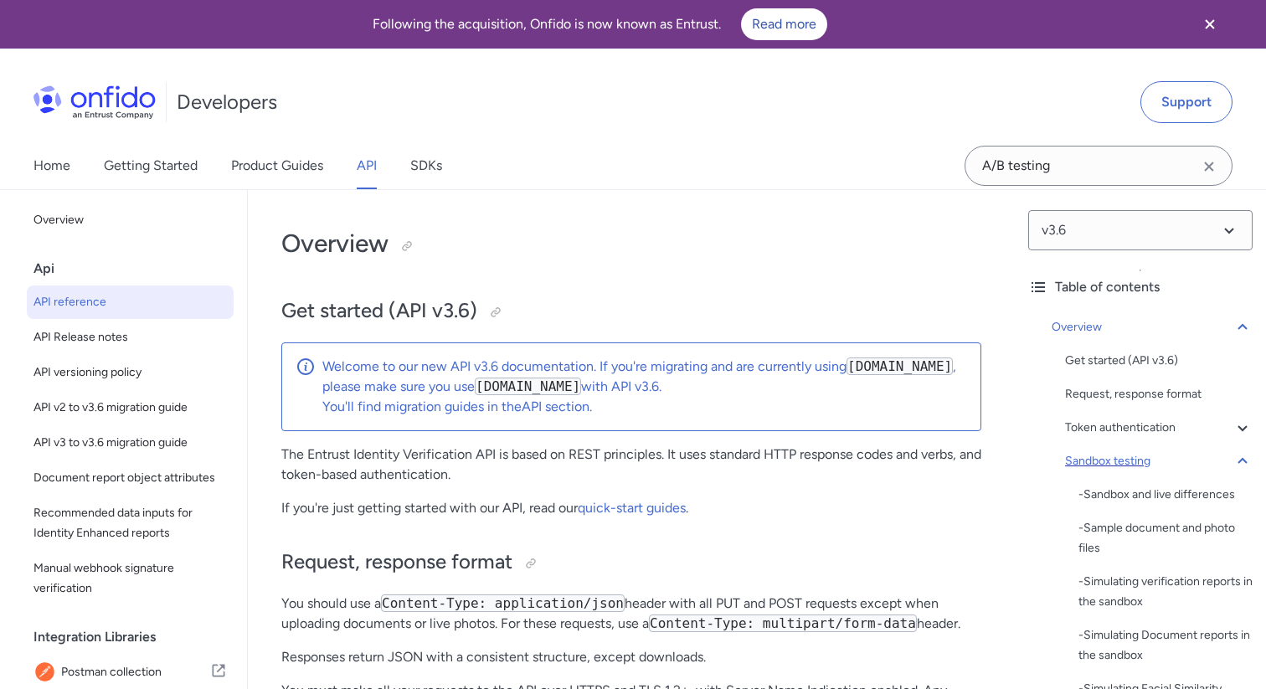
scroll to position [2494, 0]
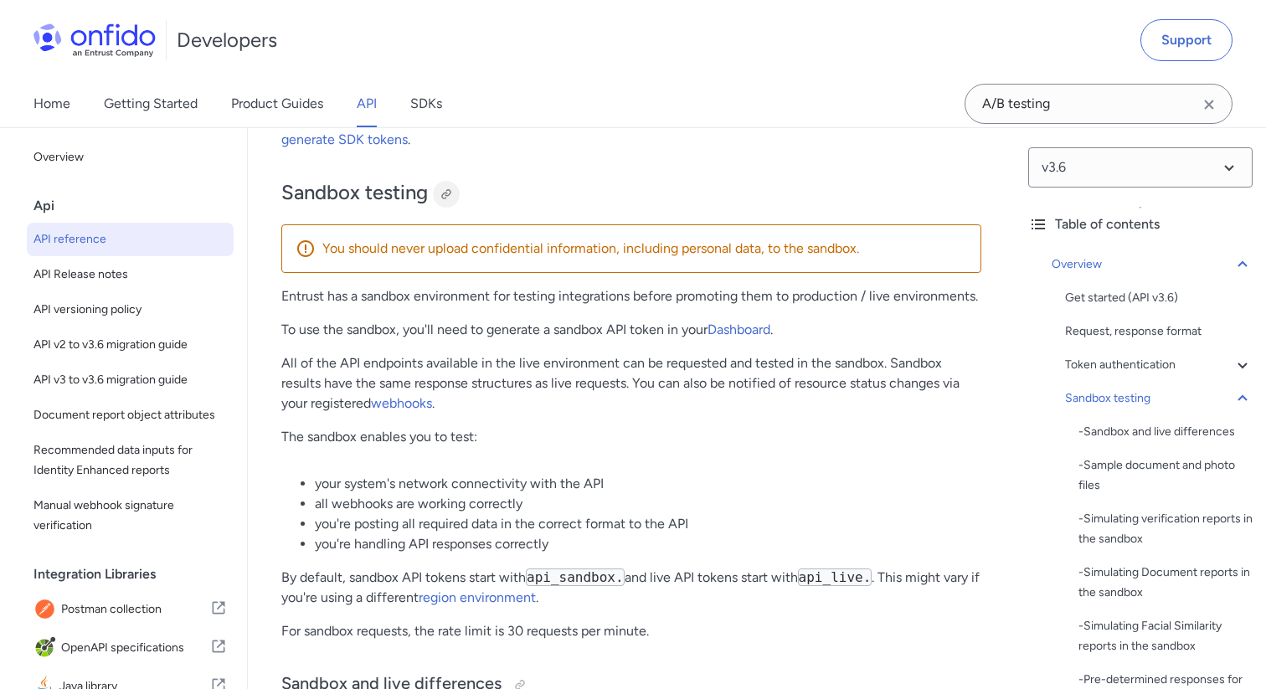
click at [449, 194] on div at bounding box center [446, 194] width 13 height 13
